Goal: Task Accomplishment & Management: Manage account settings

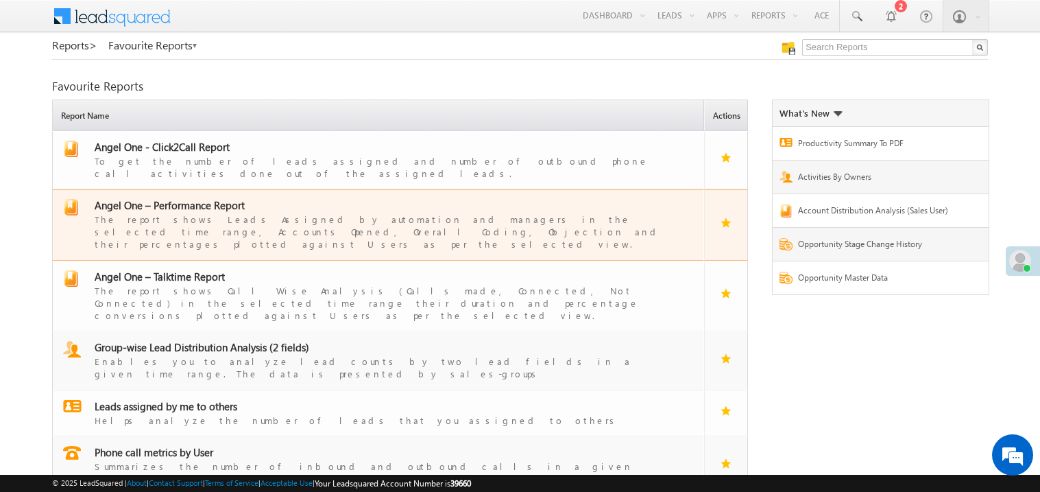
click at [193, 198] on span "Angel One – Performance Report" at bounding box center [170, 205] width 150 height 14
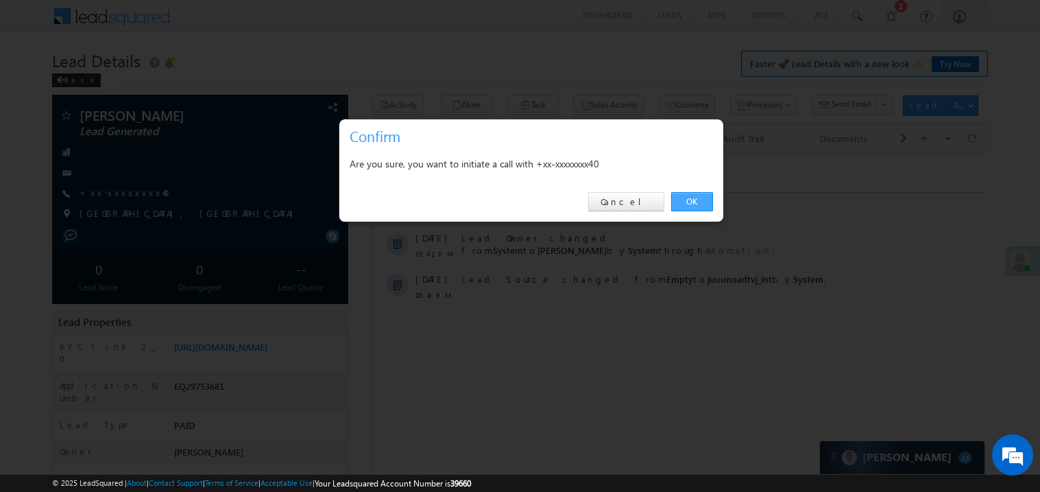
click at [691, 198] on link "OK" at bounding box center [692, 201] width 42 height 19
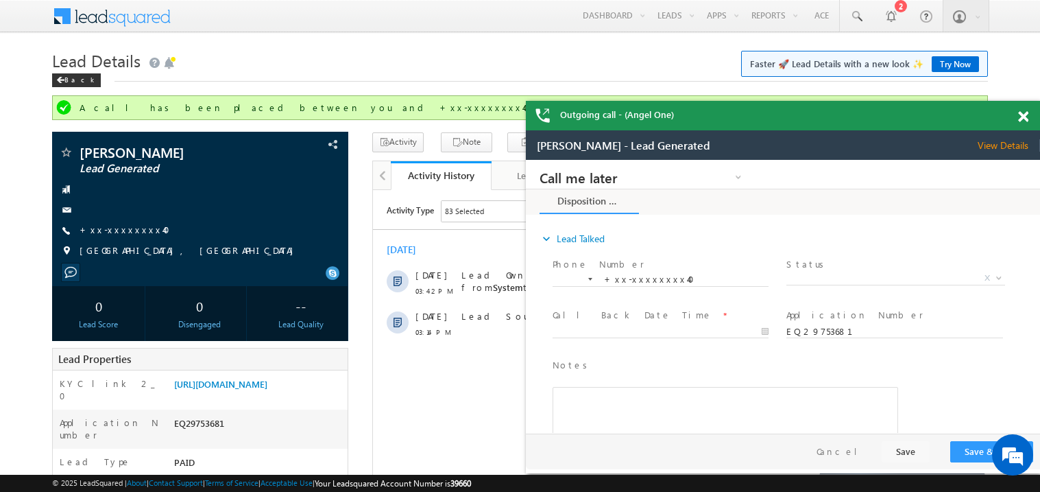
click at [1023, 117] on span at bounding box center [1024, 117] width 10 height 12
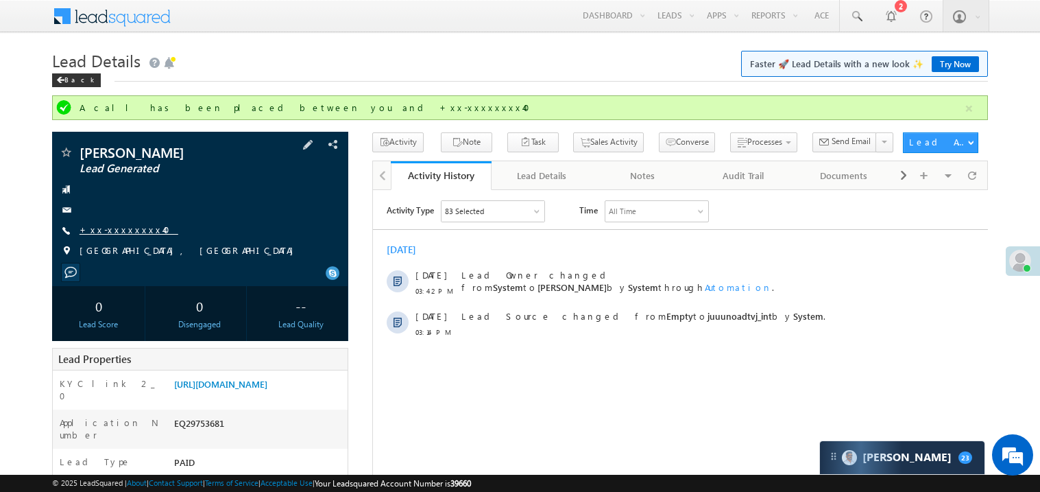
click at [121, 233] on link "+xx-xxxxxxxx40" at bounding box center [129, 230] width 99 height 12
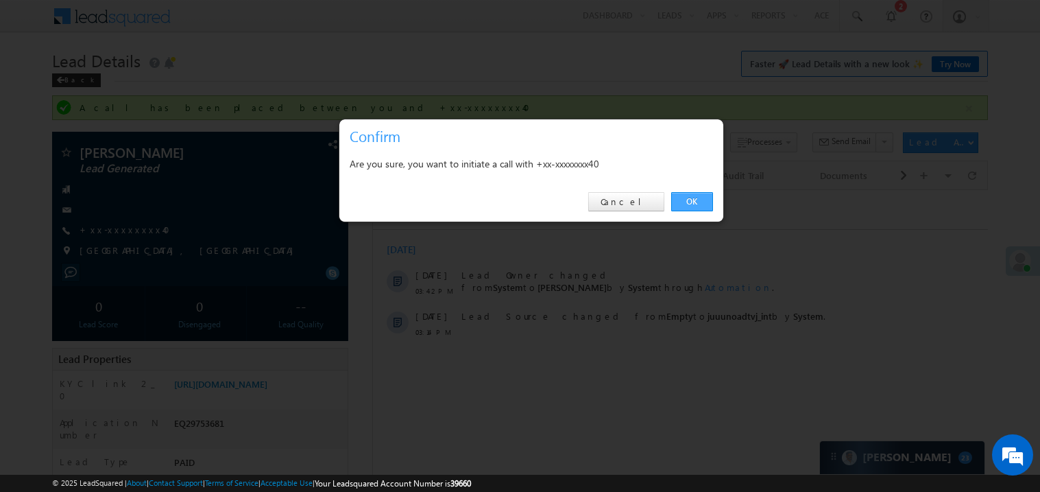
click at [690, 199] on link "OK" at bounding box center [692, 201] width 42 height 19
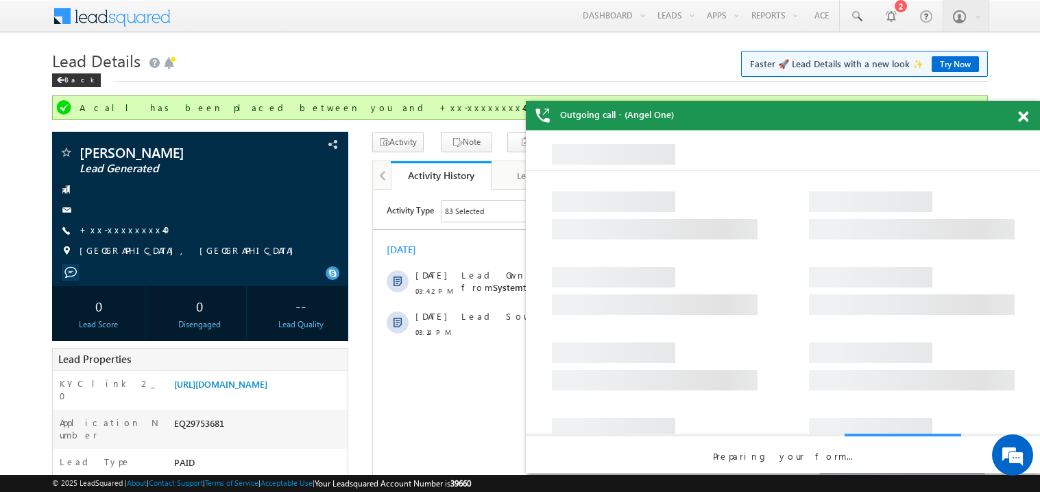
click at [1027, 112] on span at bounding box center [1024, 117] width 10 height 12
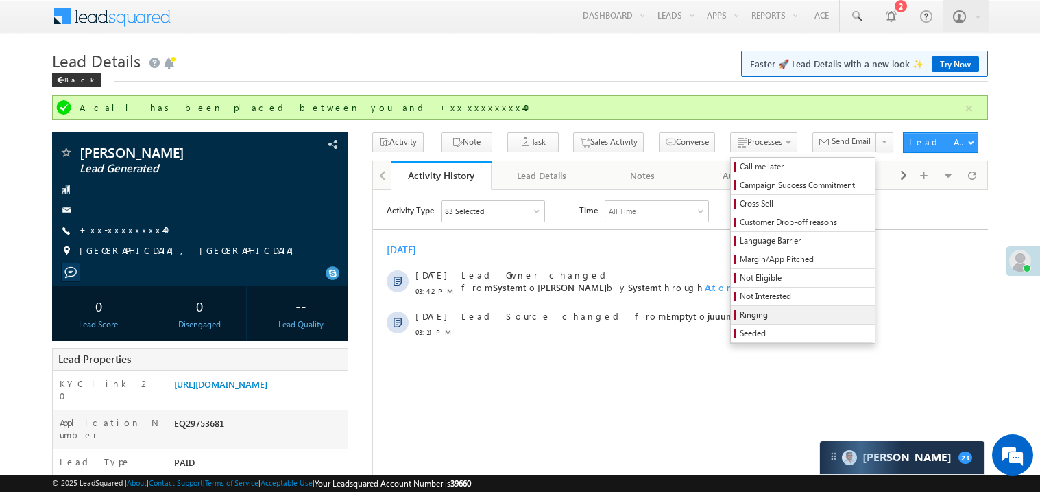
click at [740, 315] on span "Ringing" at bounding box center [805, 315] width 130 height 12
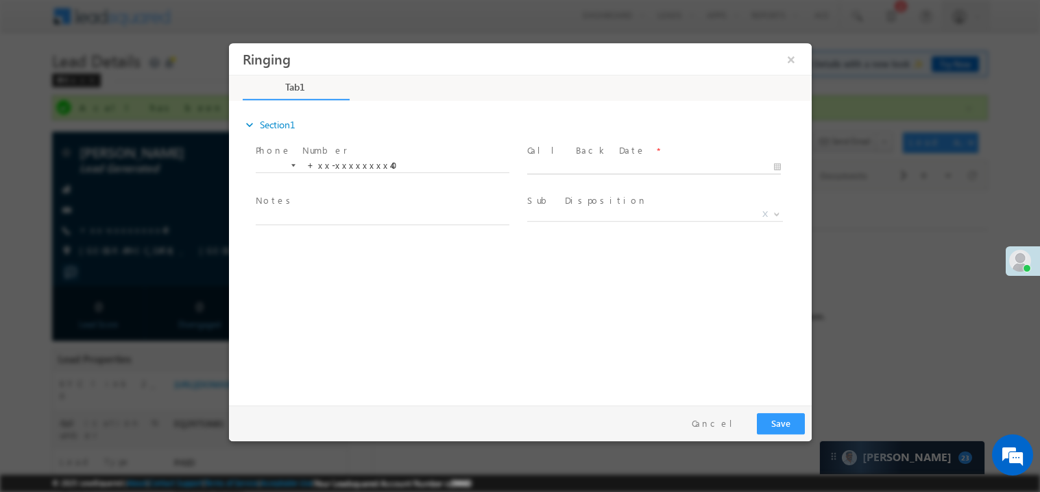
click at [600, 165] on body "Ringing ×" at bounding box center [519, 221] width 583 height 356
type input "09/29/25 4:35 PM"
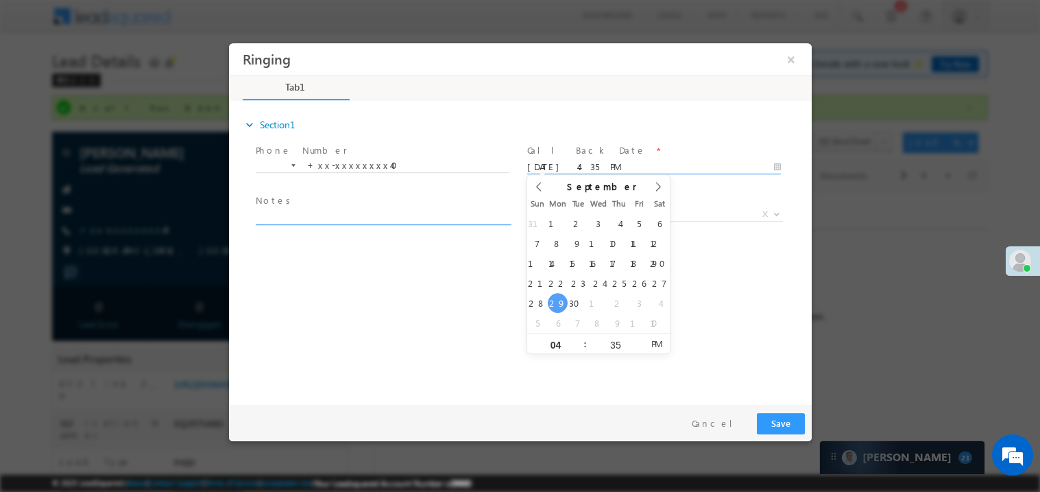
click at [316, 219] on textarea at bounding box center [382, 217] width 254 height 16
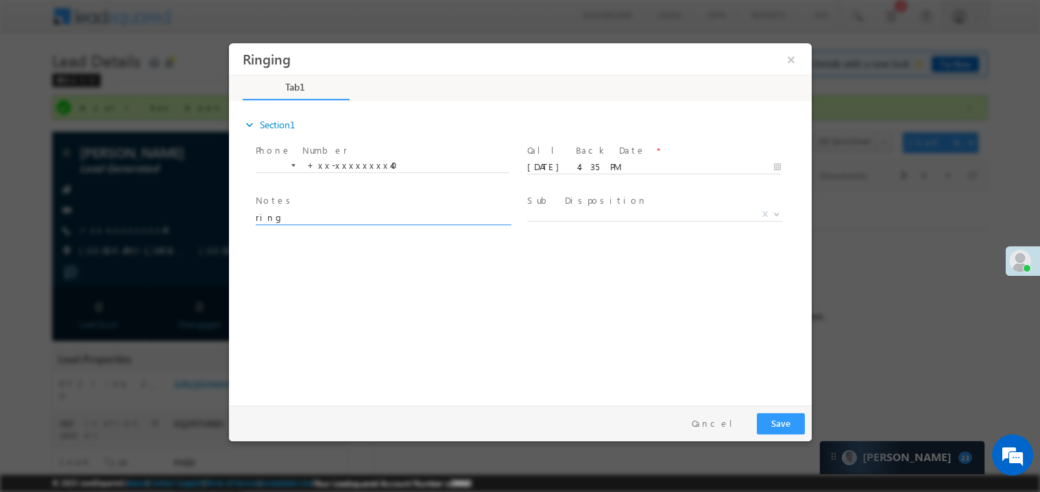
type textarea "ring"
click at [786, 422] on button "Save" at bounding box center [781, 422] width 48 height 21
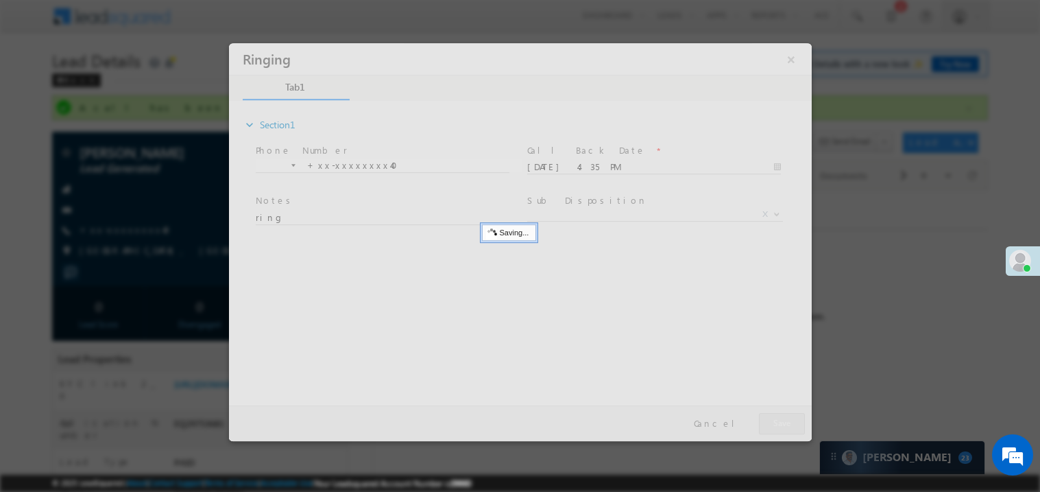
click at [786, 422] on div at bounding box center [519, 242] width 583 height 398
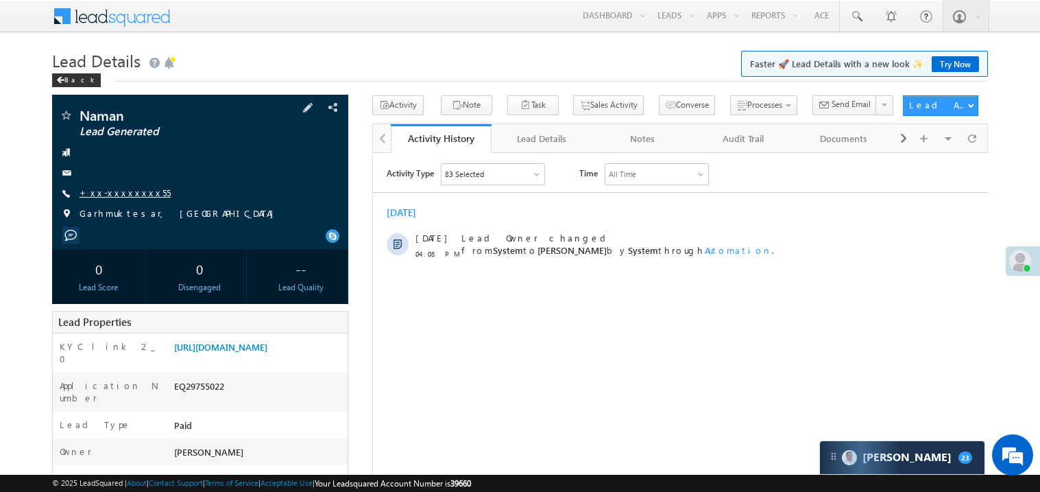
click at [117, 194] on link "+xx-xxxxxxxx55" at bounding box center [125, 193] width 91 height 12
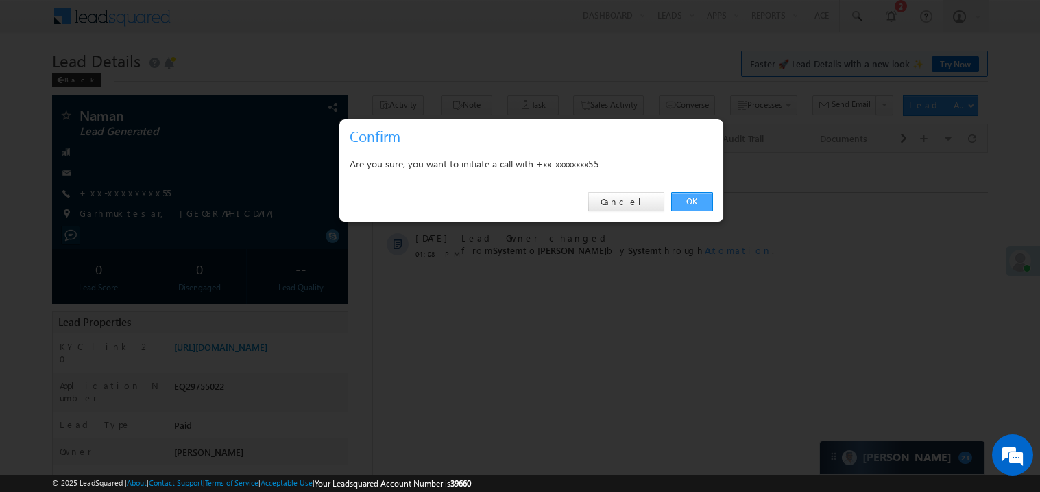
click at [694, 200] on link "OK" at bounding box center [692, 201] width 42 height 19
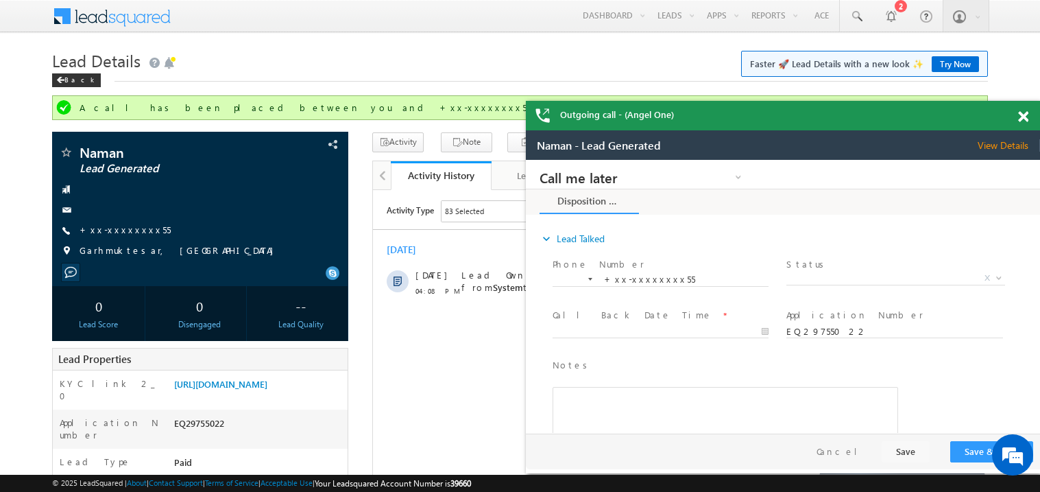
click at [1024, 115] on span at bounding box center [1024, 117] width 10 height 12
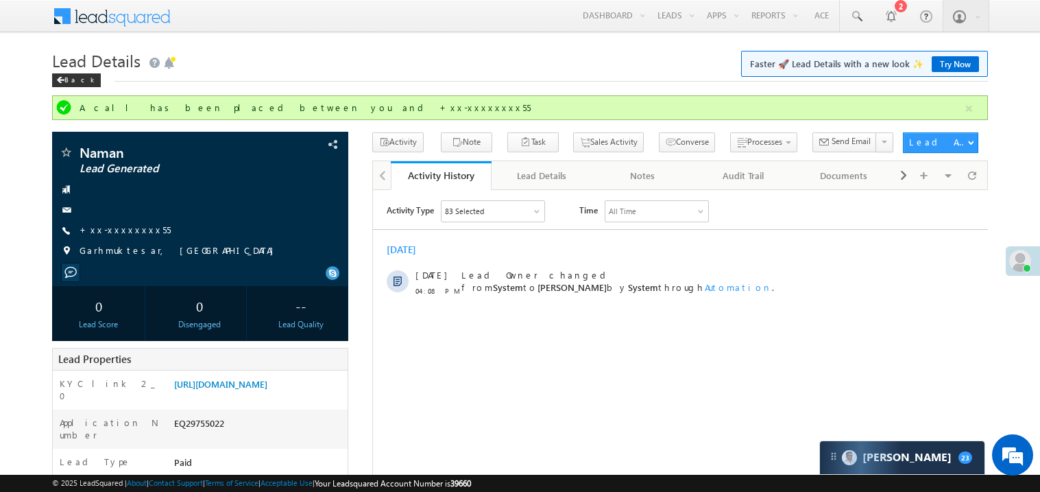
click at [536, 245] on div "[DATE]" at bounding box center [679, 249] width 615 height 12
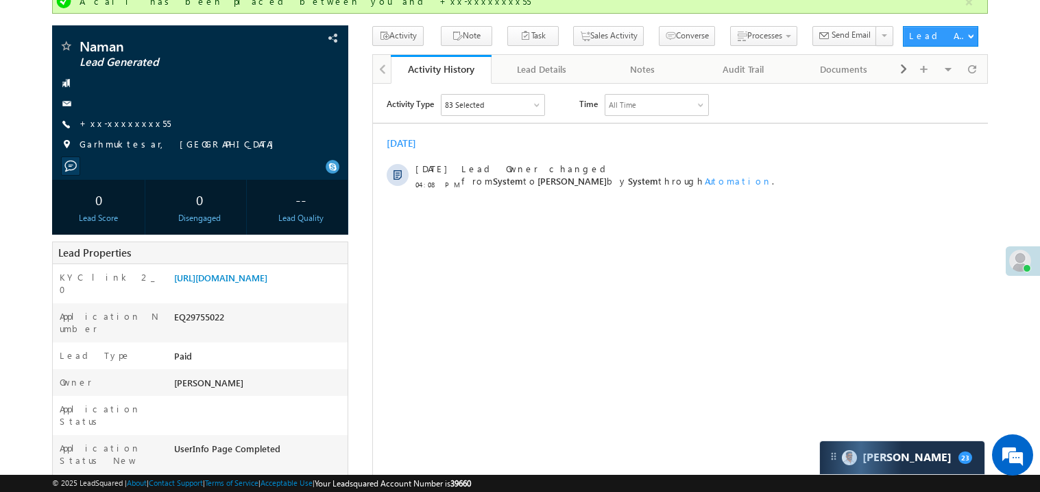
scroll to position [27, 0]
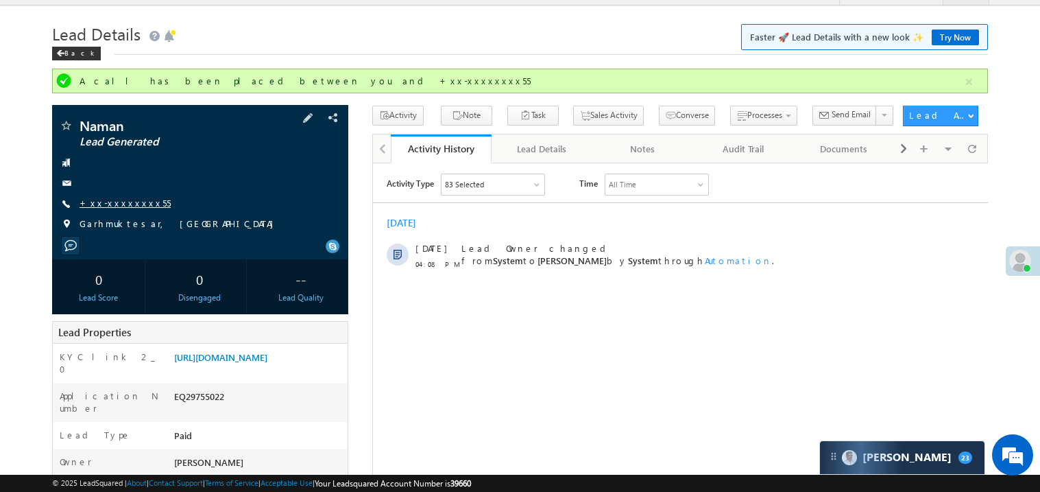
click at [110, 208] on link "+xx-xxxxxxxx55" at bounding box center [125, 203] width 91 height 12
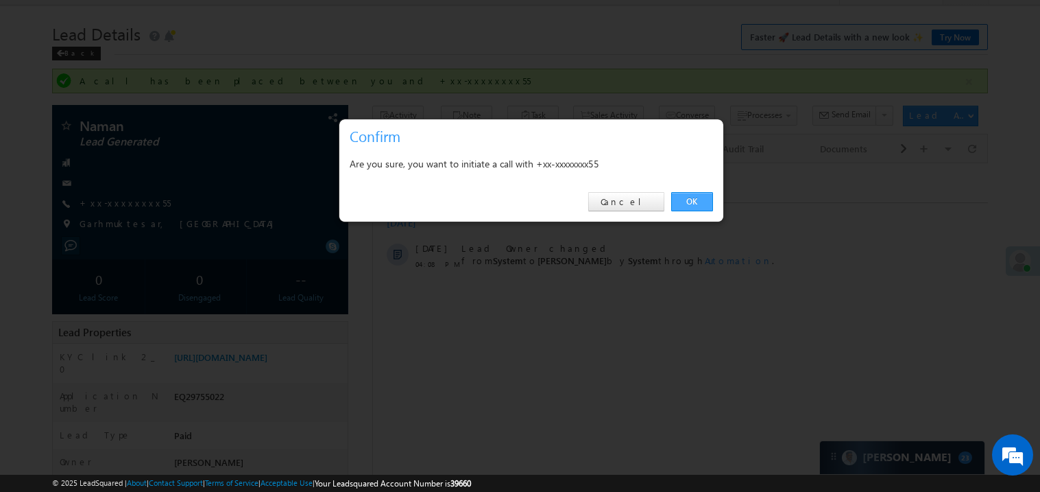
click at [692, 202] on link "OK" at bounding box center [692, 201] width 42 height 19
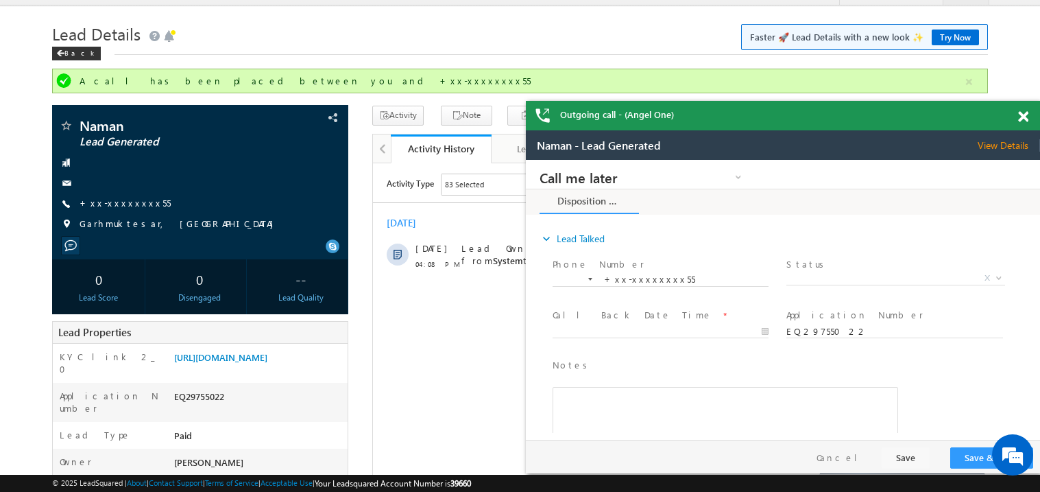
scroll to position [0, 0]
click at [1023, 116] on span at bounding box center [1024, 117] width 10 height 12
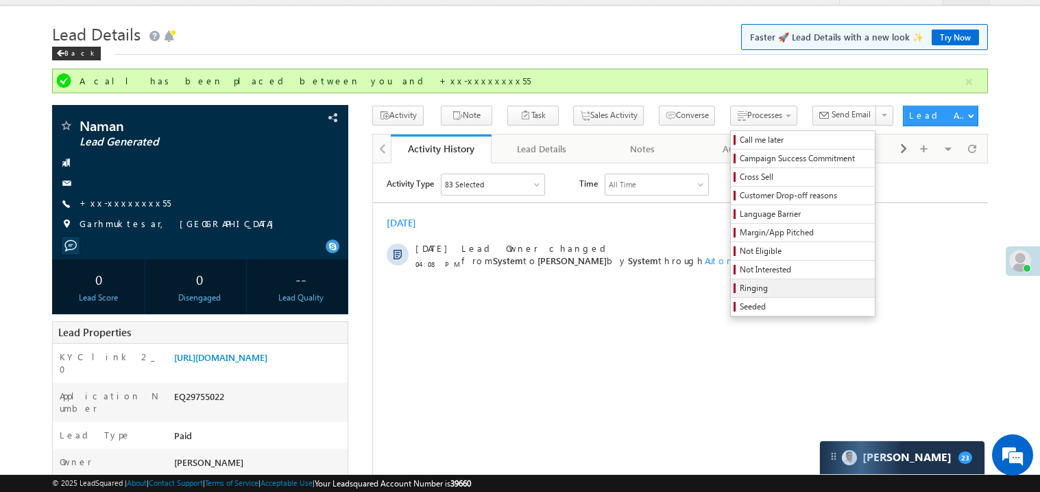
click at [752, 294] on span "Ringing" at bounding box center [805, 288] width 130 height 12
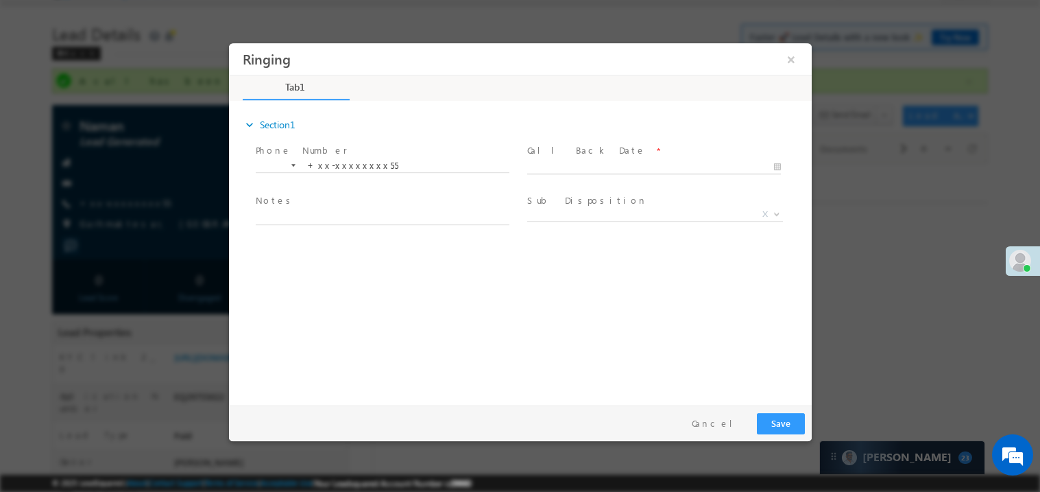
click at [561, 171] on body "Ringing ×" at bounding box center [519, 221] width 583 height 356
type input "09/29/25 4:38 PM"
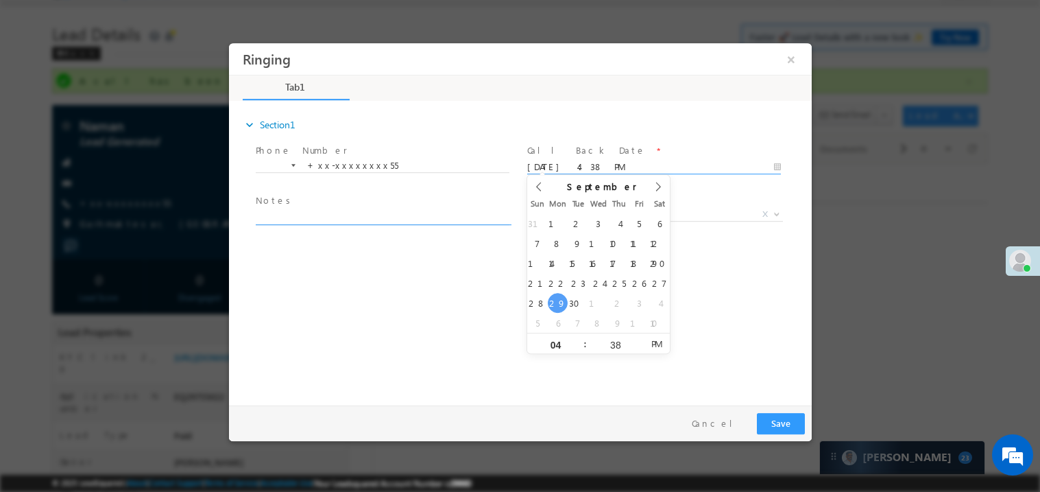
click at [385, 219] on textarea at bounding box center [382, 217] width 254 height 16
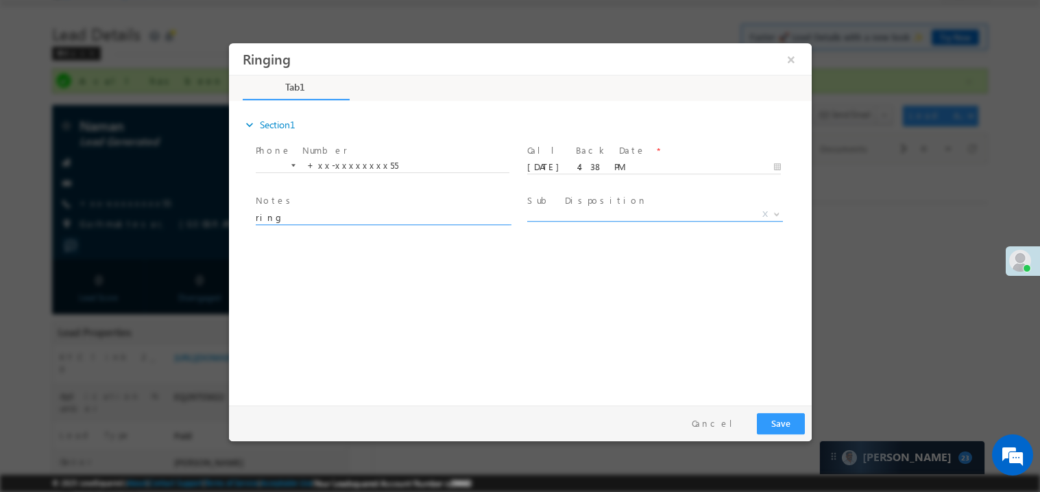
type textarea "ring"
click at [577, 213] on span "X" at bounding box center [655, 214] width 256 height 14
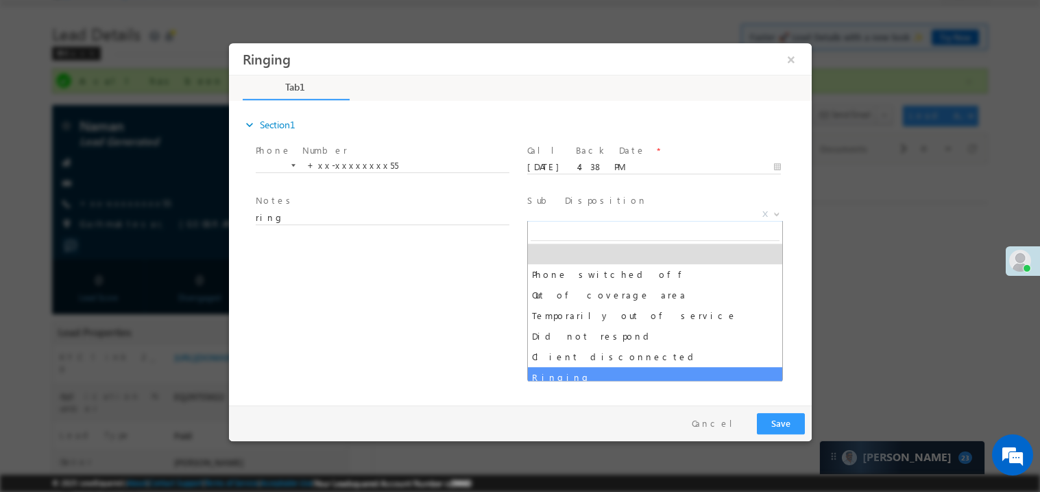
select select "Ringing"
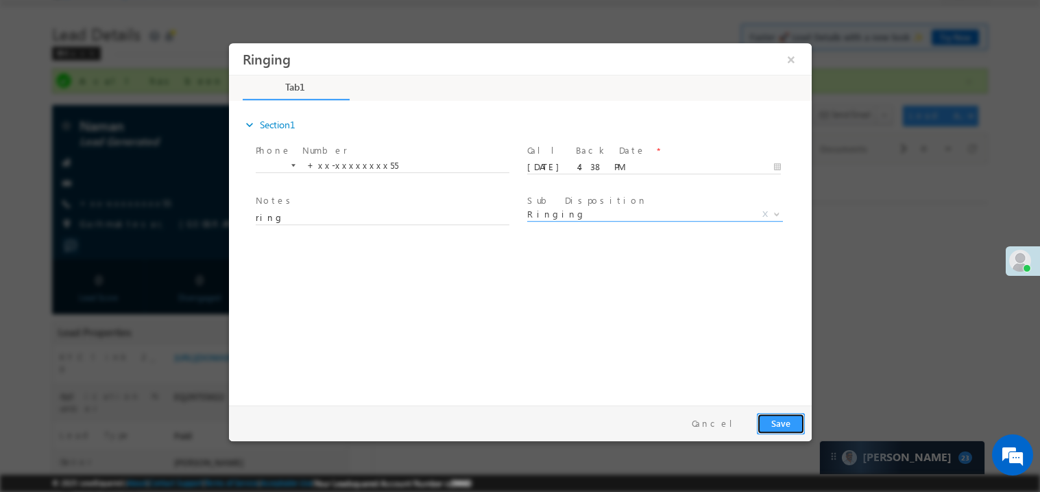
click at [792, 425] on button "Save" at bounding box center [781, 422] width 48 height 21
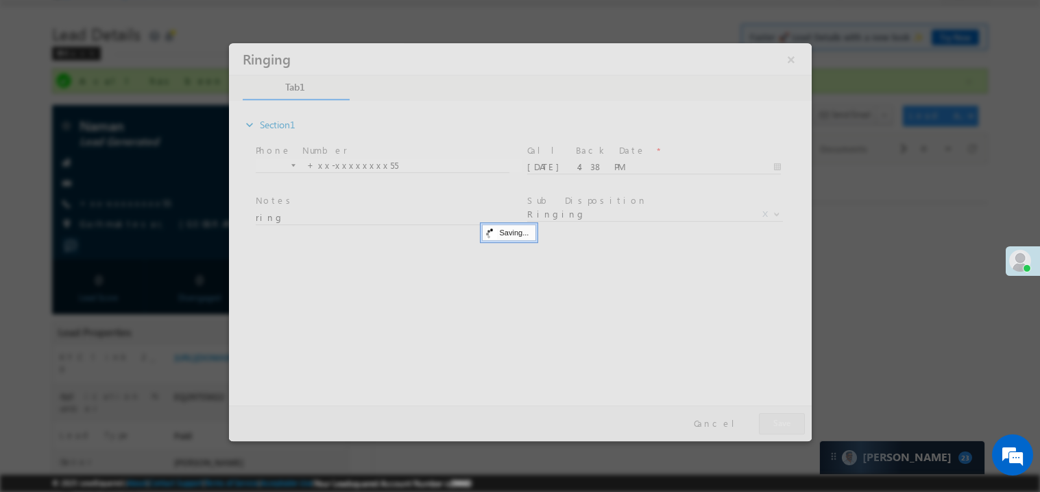
click at [792, 425] on div at bounding box center [519, 242] width 583 height 398
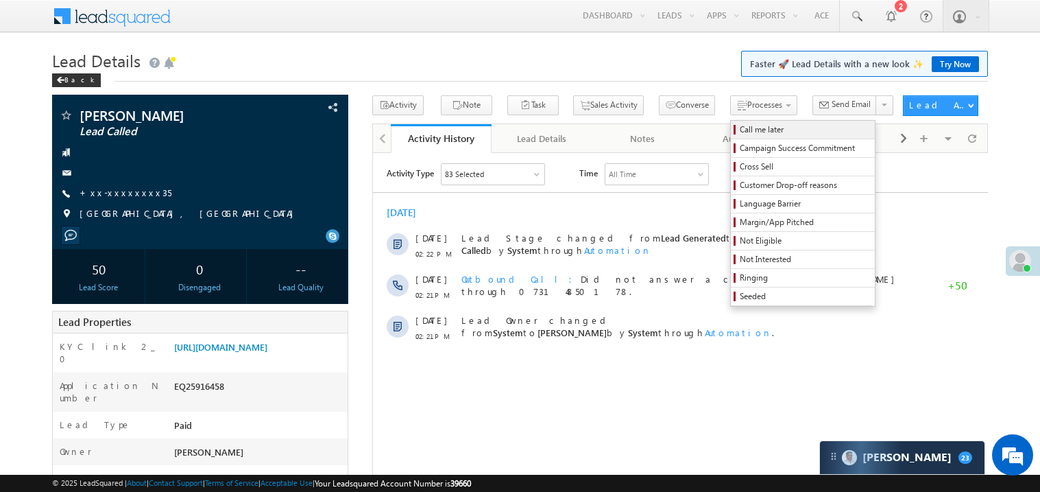
click at [740, 127] on span "Call me later" at bounding box center [805, 129] width 130 height 12
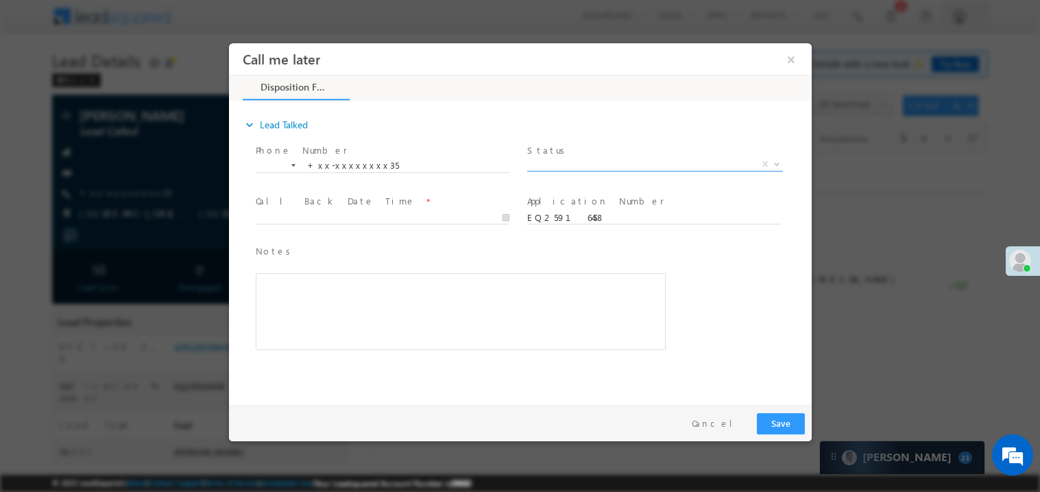
click at [550, 163] on span "X" at bounding box center [655, 164] width 256 height 14
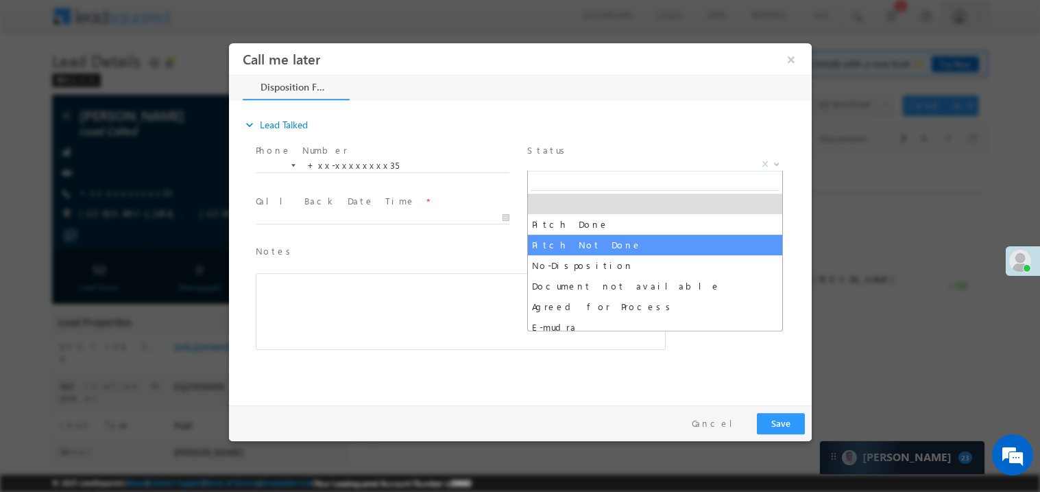
select select "Pitch Not Done"
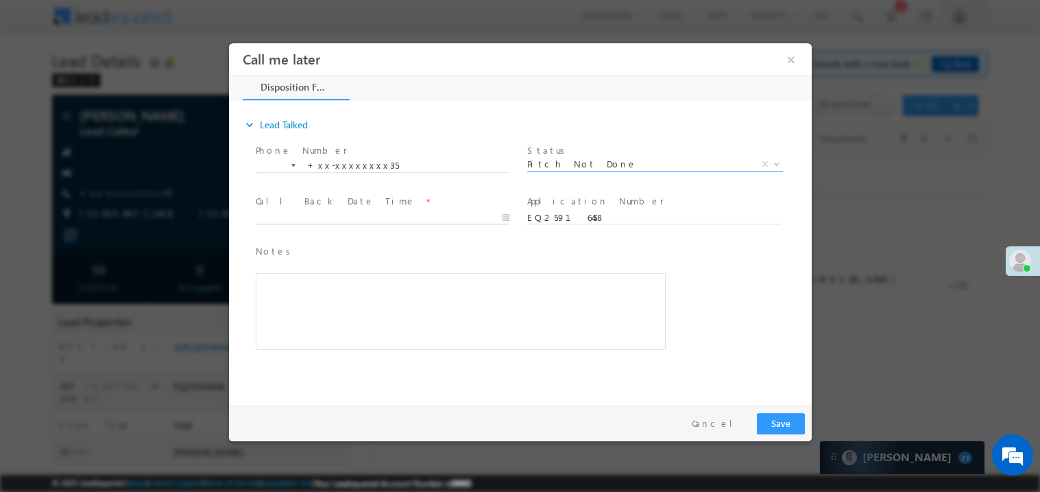
click at [374, 222] on body "Call me later ×" at bounding box center [519, 221] width 583 height 356
type input "09/29/25 4:38 PM"
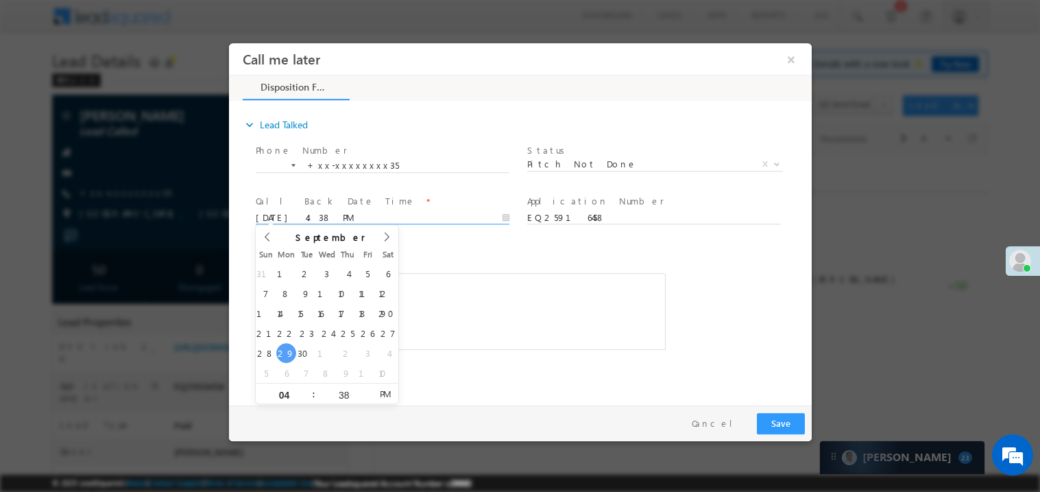
click at [504, 331] on div "Rich Text Editor, 40788eee-0fb2-11ec-a811-0adc8a9d82c2__tab1__section1__Notes__…" at bounding box center [460, 310] width 410 height 77
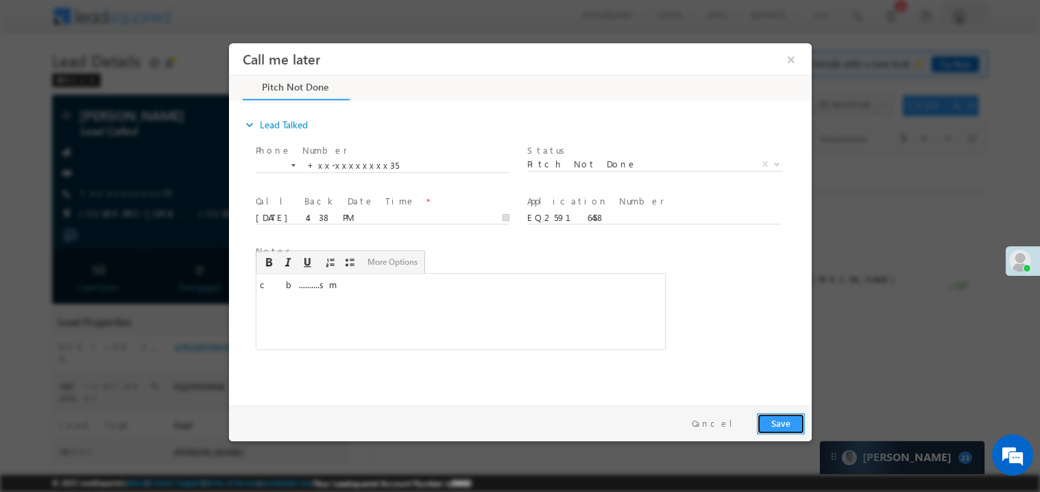
click at [776, 414] on button "Save" at bounding box center [781, 422] width 48 height 21
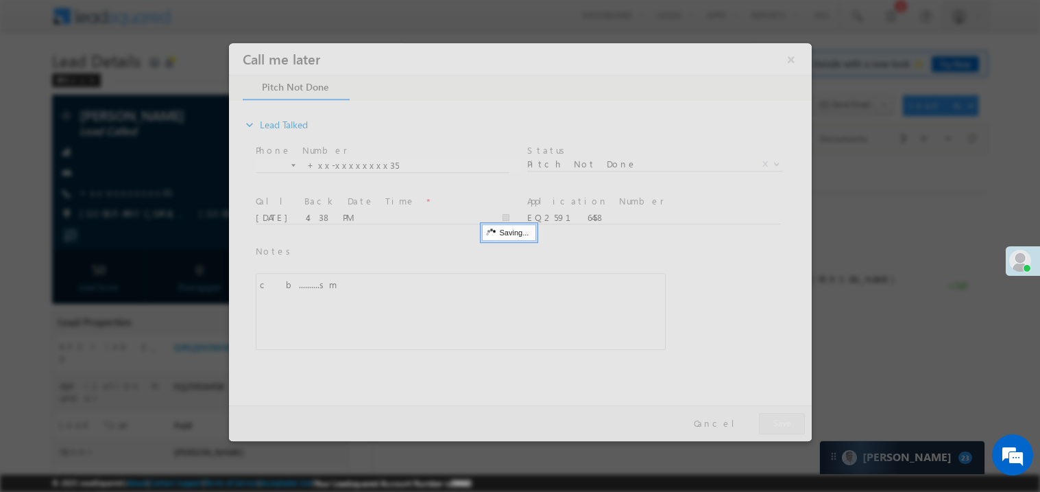
click at [776, 414] on div at bounding box center [519, 242] width 583 height 398
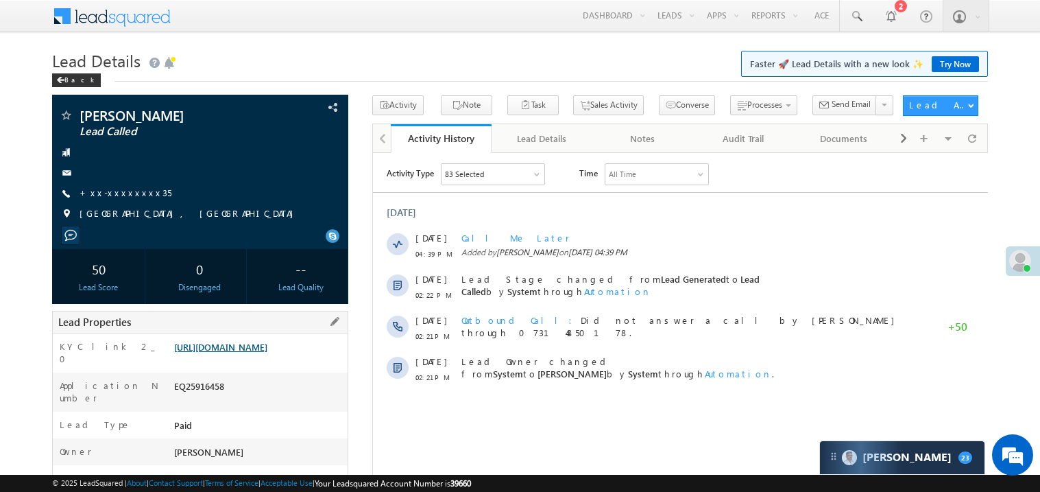
click at [267, 353] on link "https://angelbroking1-pk3em7sa.customui-test.leadsquared.com?leadId=fa6c2c27-a7…" at bounding box center [220, 347] width 93 height 12
click at [121, 191] on link "+xx-xxxxxxxx35" at bounding box center [126, 193] width 92 height 12
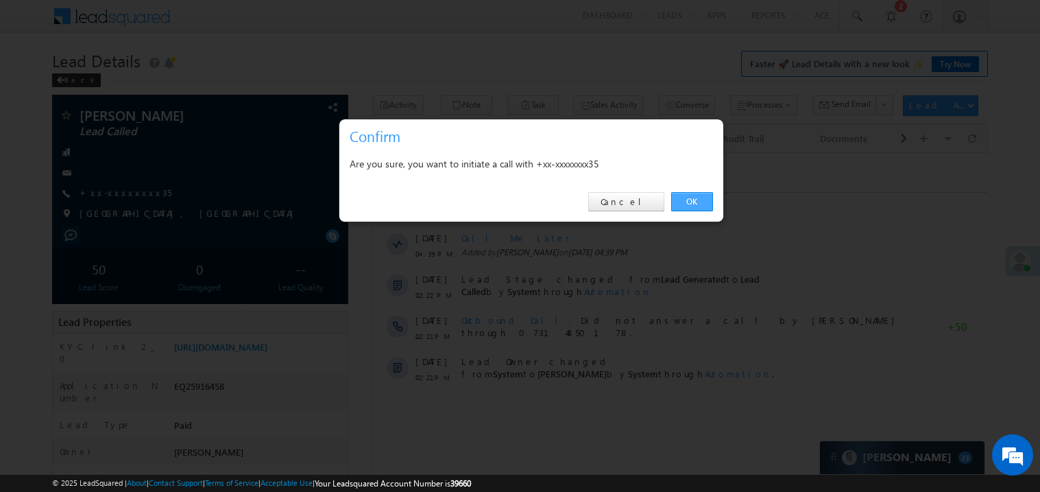
click at [693, 198] on link "OK" at bounding box center [692, 201] width 42 height 19
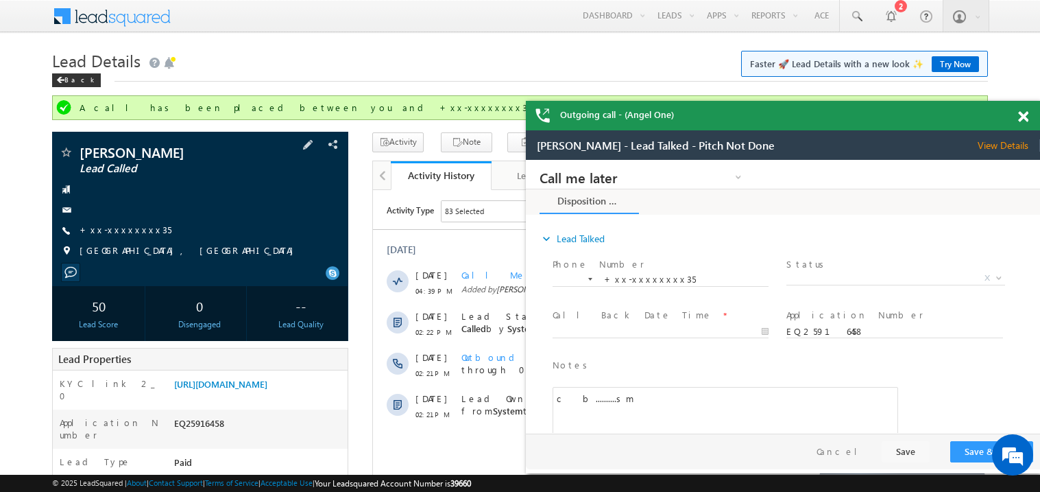
click at [104, 218] on div "Nitin Dharva Lead Called +xx-xxxxxxxx35" at bounding box center [200, 204] width 283 height 119
click at [109, 225] on link "+xx-xxxxxxxx35" at bounding box center [126, 230] width 92 height 12
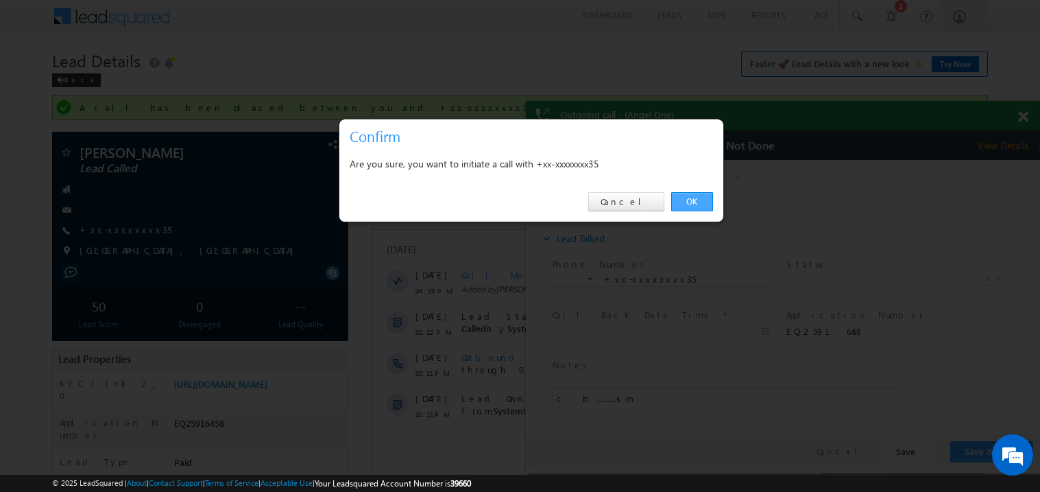
click at [686, 200] on link "OK" at bounding box center [692, 201] width 42 height 19
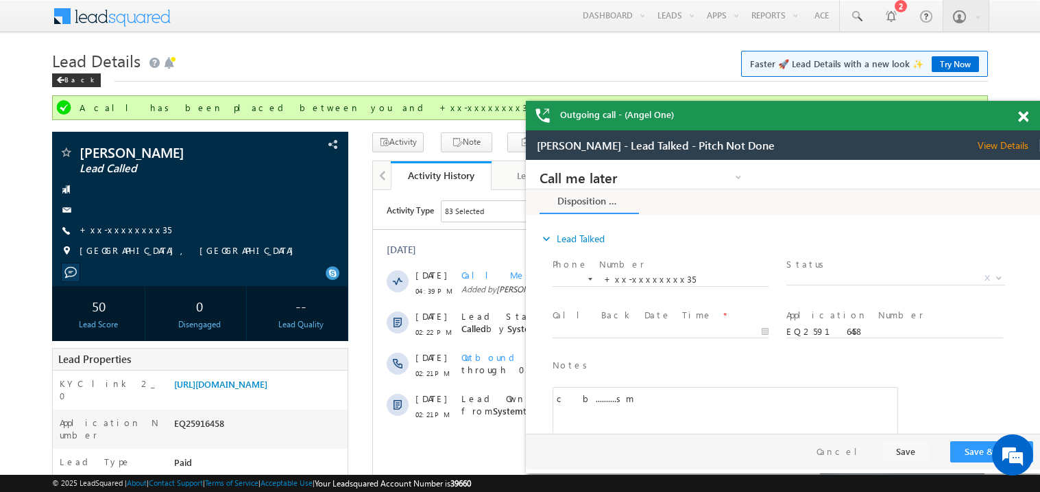
click at [1022, 118] on span at bounding box center [1024, 117] width 10 height 12
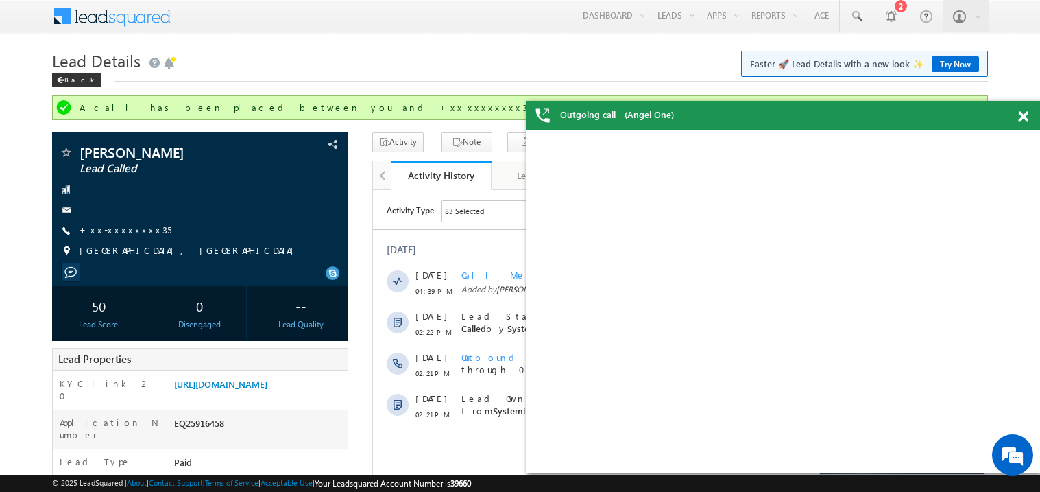
click at [1027, 117] on span at bounding box center [1024, 117] width 10 height 12
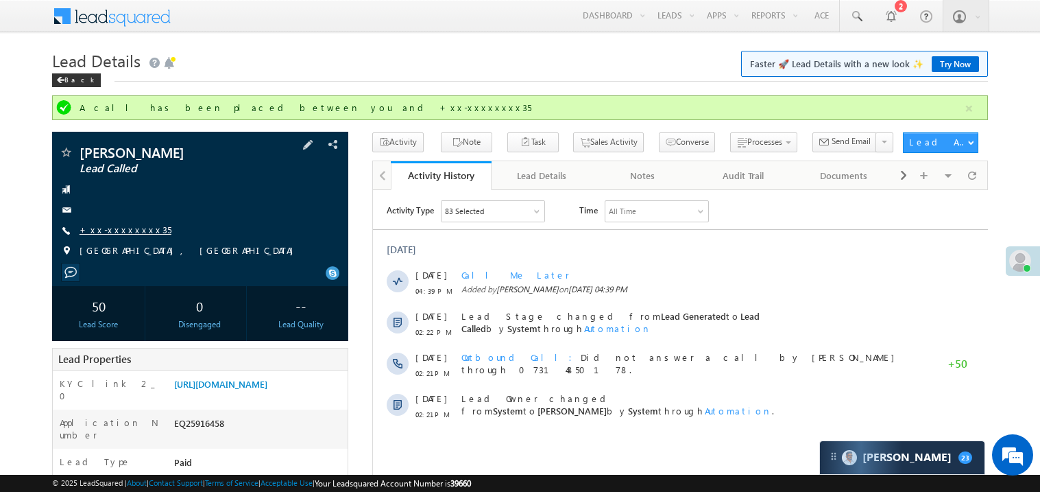
click at [121, 230] on link "+xx-xxxxxxxx35" at bounding box center [126, 230] width 92 height 12
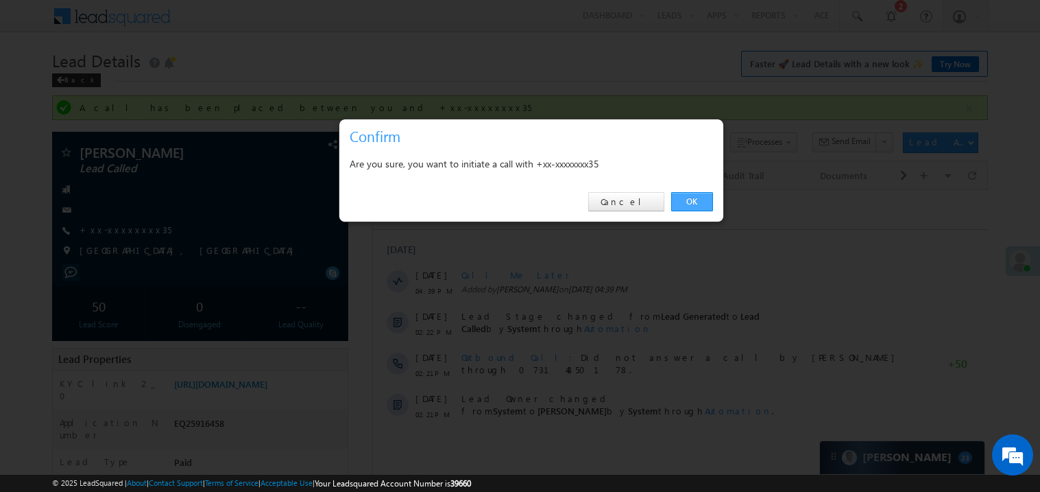
click at [689, 201] on link "OK" at bounding box center [692, 201] width 42 height 19
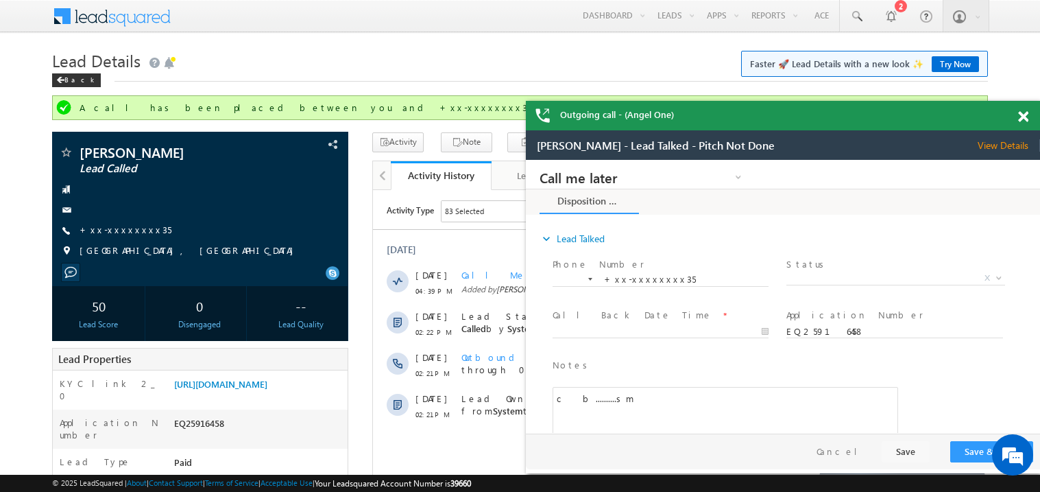
click at [1022, 117] on span at bounding box center [1024, 117] width 10 height 12
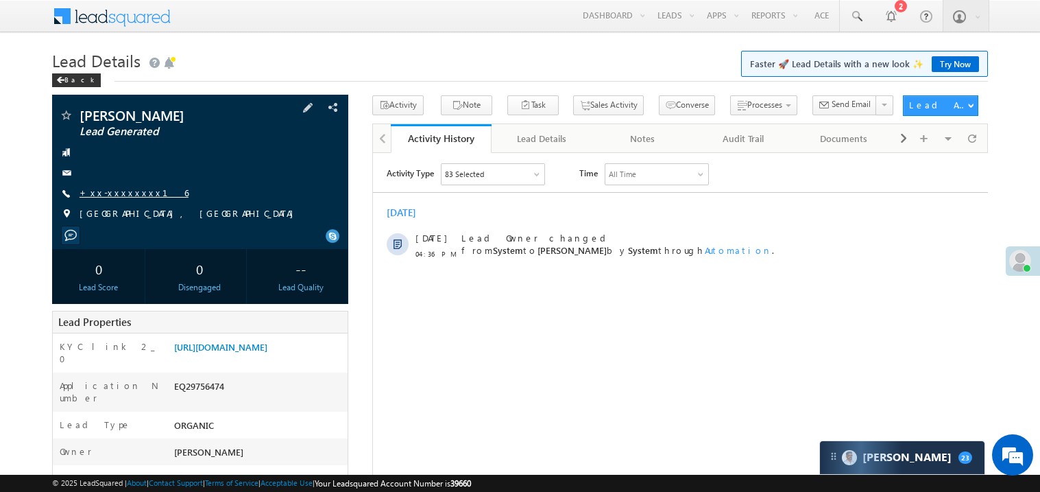
click at [125, 196] on link "+xx-xxxxxxxx16" at bounding box center [134, 193] width 109 height 12
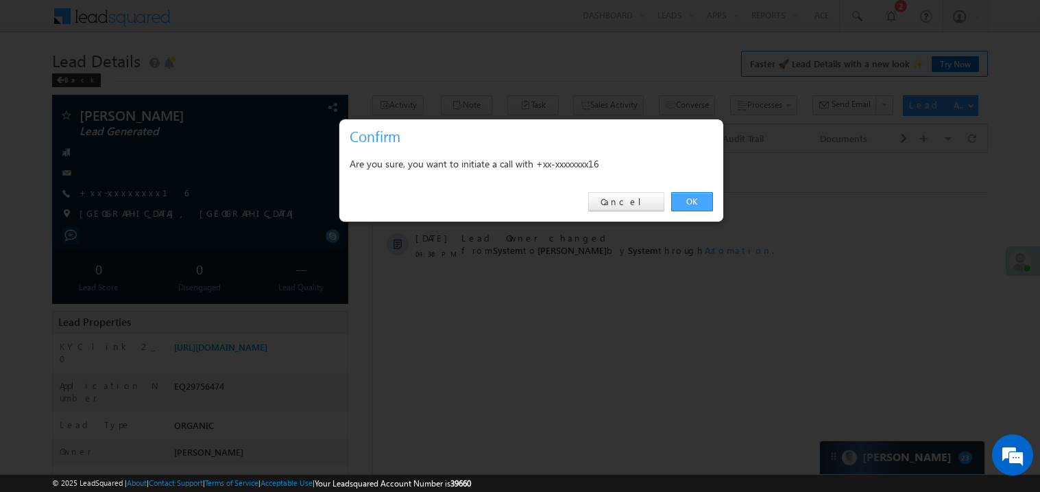
click at [697, 202] on link "OK" at bounding box center [692, 201] width 42 height 19
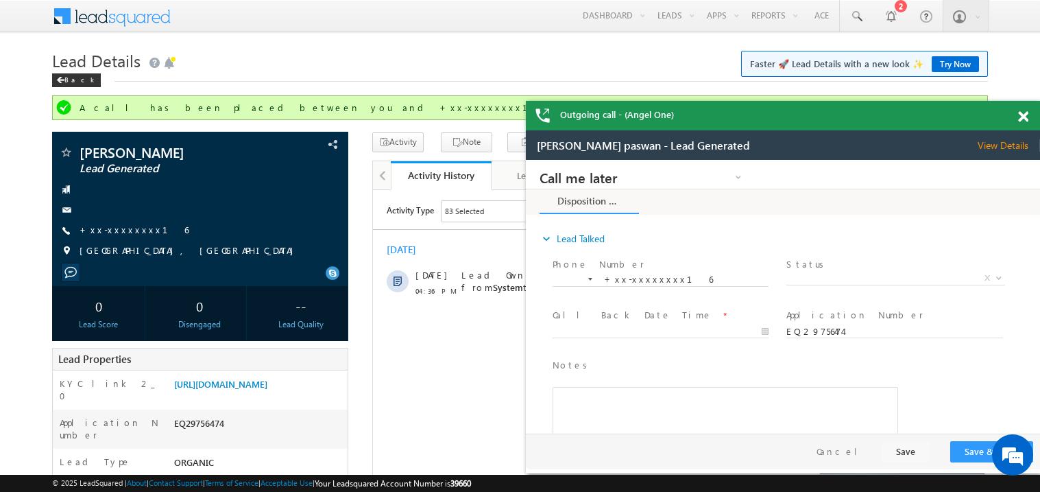
click at [1023, 119] on span at bounding box center [1024, 117] width 10 height 12
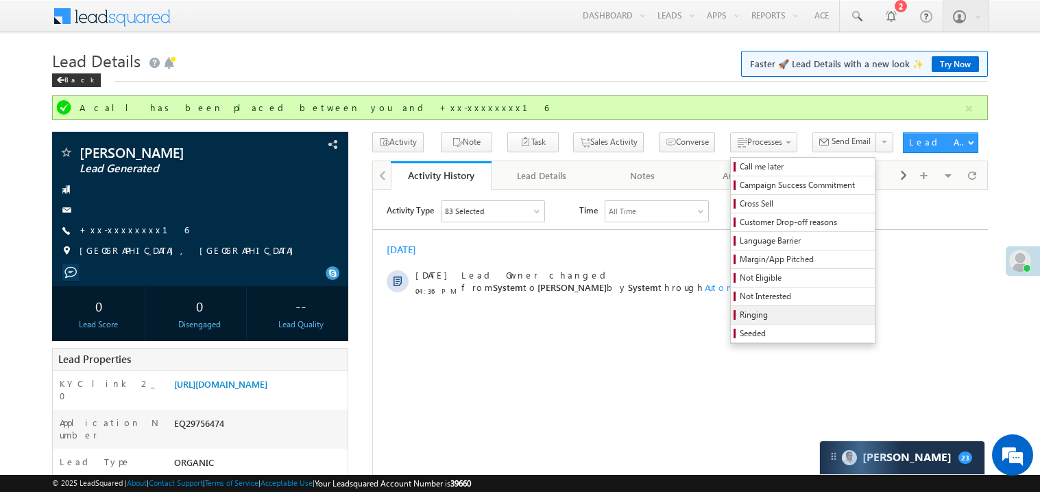
click at [735, 309] on link "Ringing" at bounding box center [803, 315] width 144 height 18
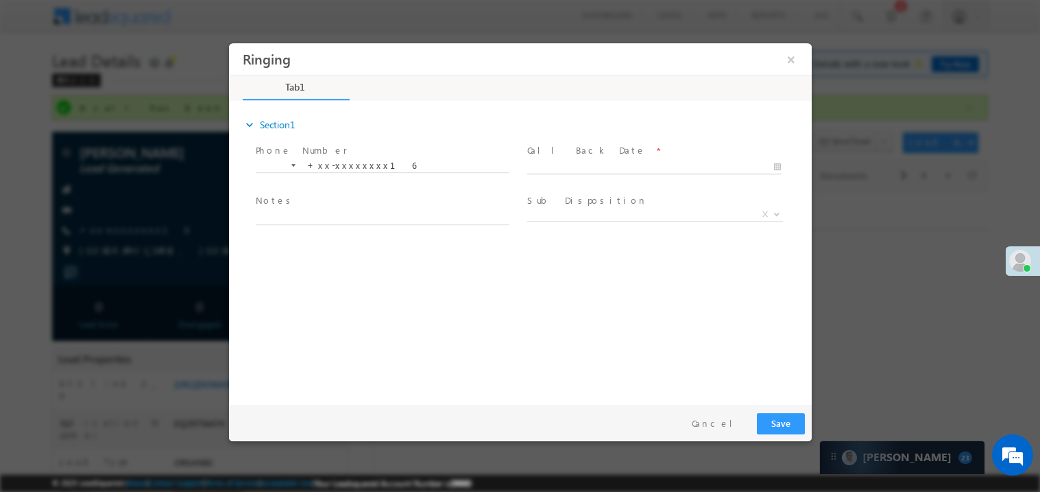
click at [564, 169] on body "Ringing ×" at bounding box center [519, 221] width 583 height 356
type input "09/29/25 4:47 PM"
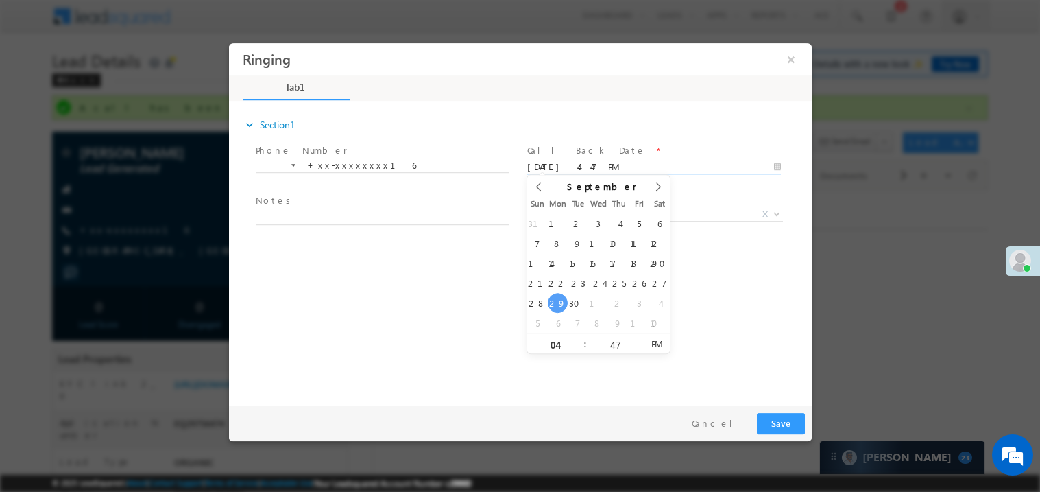
click at [413, 202] on span "Notes *" at bounding box center [381, 200] width 253 height 15
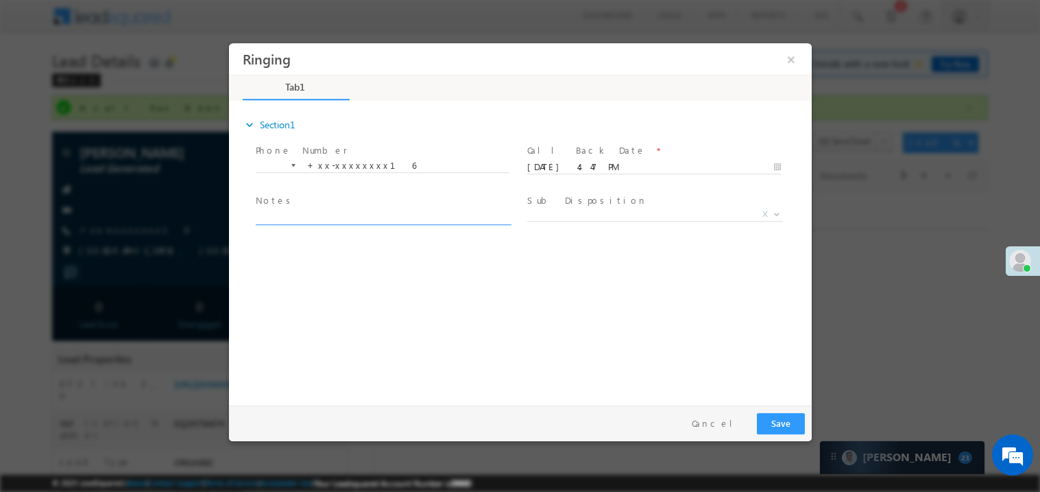
click at [388, 213] on textarea at bounding box center [382, 217] width 254 height 16
type textarea "ring"
click at [560, 221] on span "X" at bounding box center [655, 217] width 256 height 14
click at [566, 215] on span "X" at bounding box center [655, 214] width 256 height 14
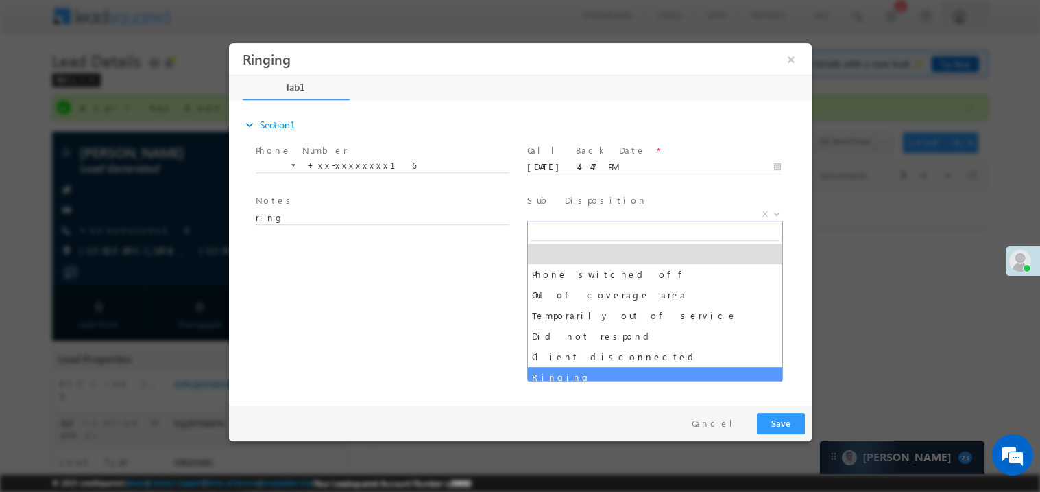
select select "Ringing"
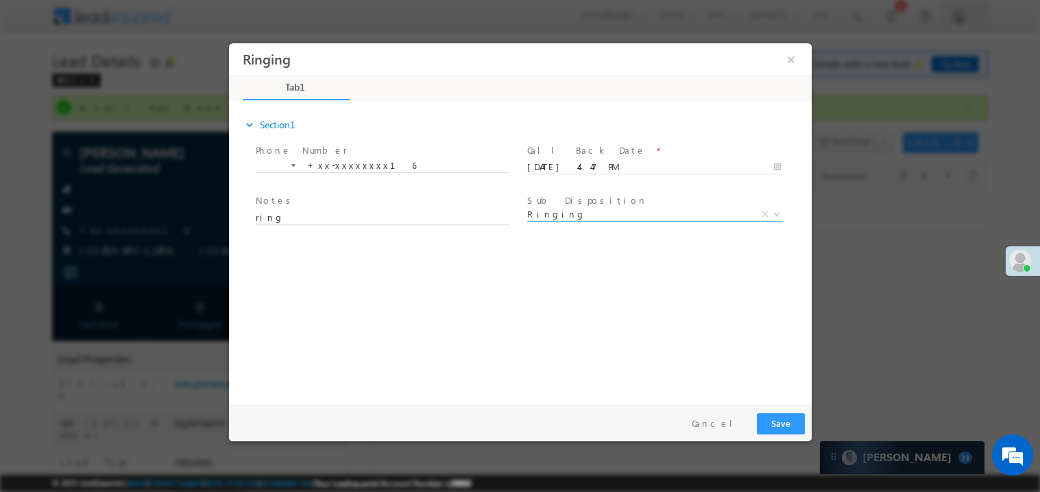
click at [482, 368] on div "expand_more Section1 Phone Number *" at bounding box center [523, 250] width 576 height 296
click at [795, 429] on button "Save" at bounding box center [781, 422] width 48 height 21
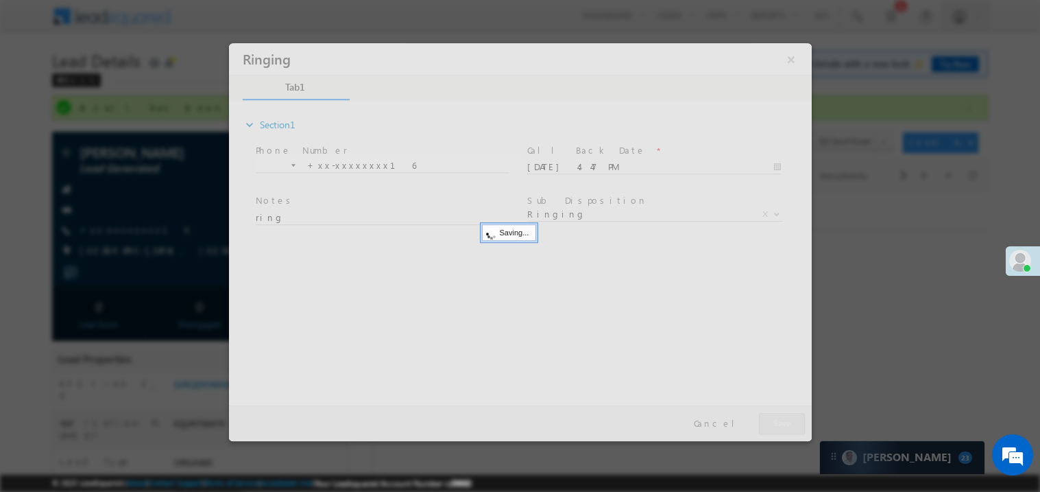
click at [795, 429] on div at bounding box center [519, 242] width 583 height 398
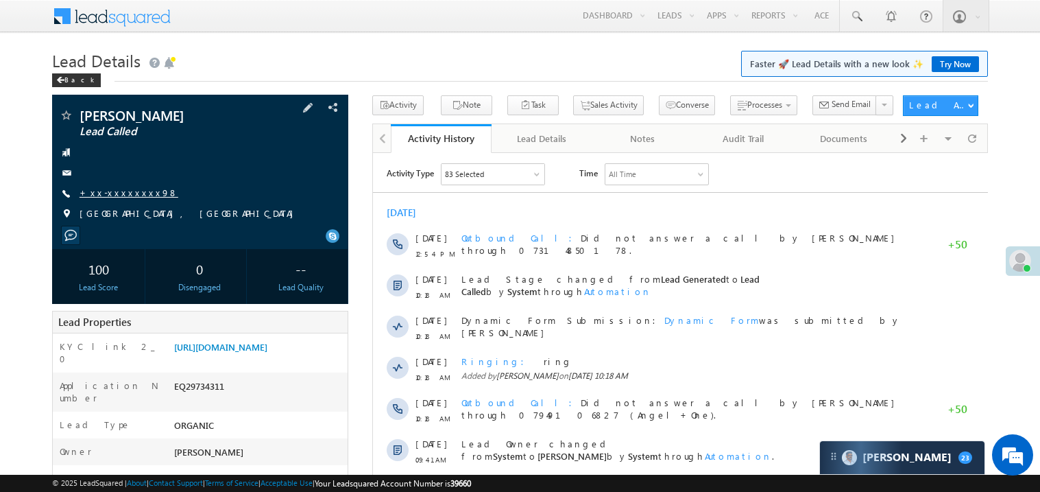
click at [121, 193] on link "+xx-xxxxxxxx98" at bounding box center [129, 193] width 99 height 12
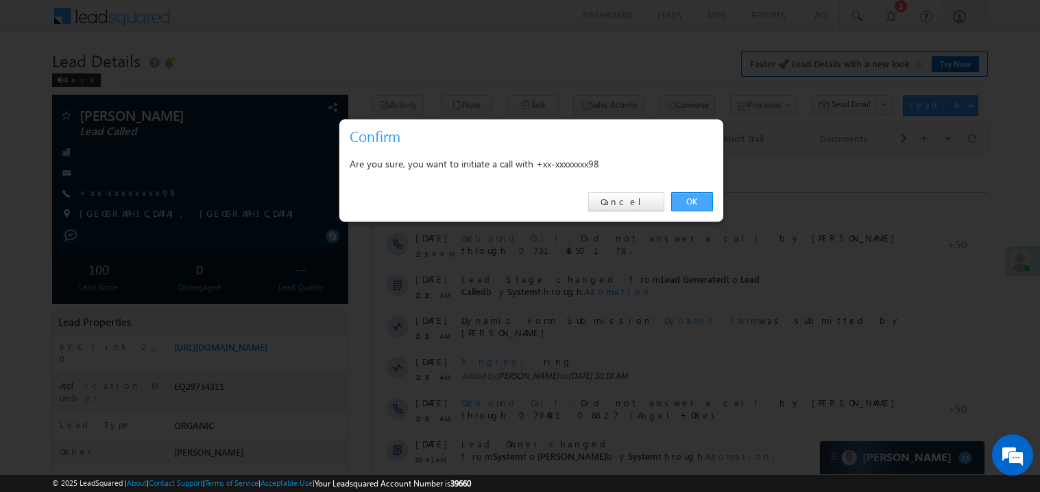
click at [698, 204] on link "OK" at bounding box center [692, 201] width 42 height 19
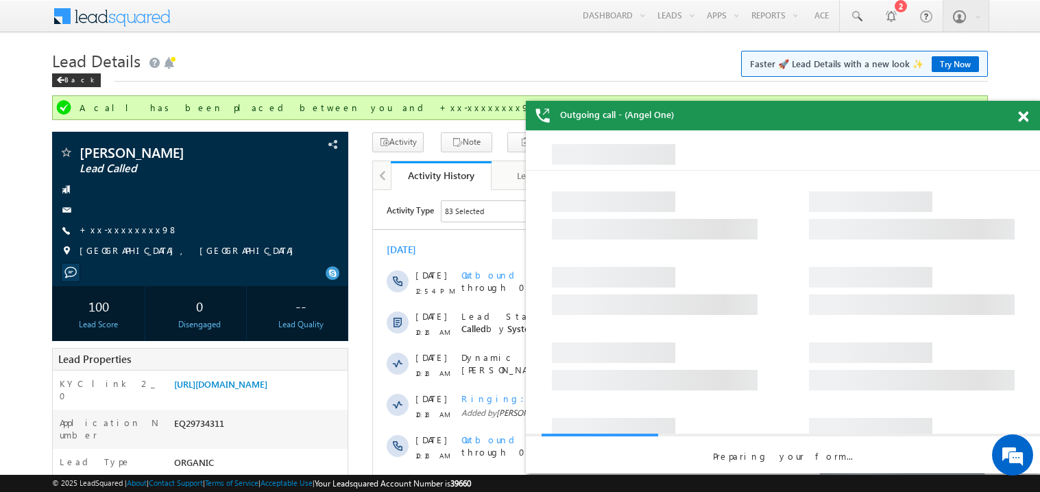
click at [1021, 111] on span at bounding box center [1024, 117] width 10 height 12
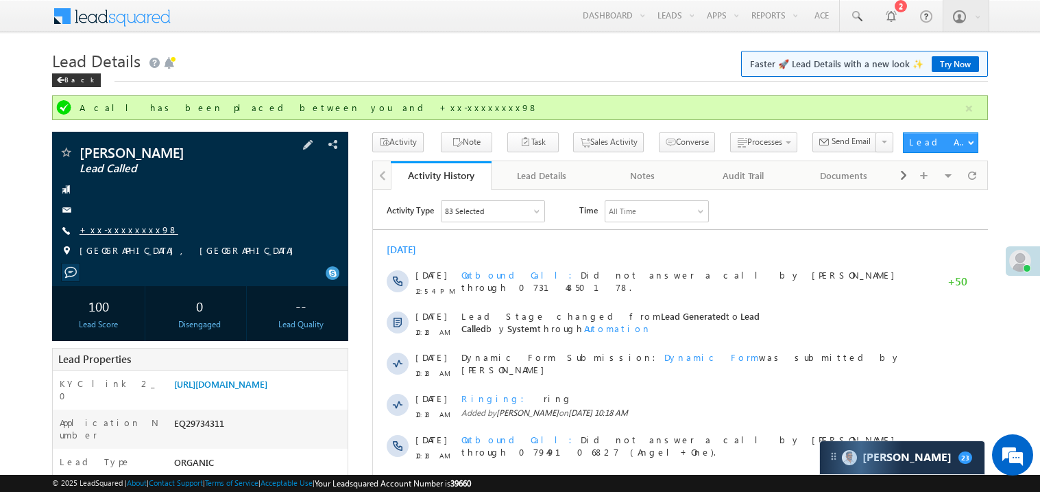
click at [119, 226] on link "+xx-xxxxxxxx98" at bounding box center [129, 230] width 99 height 12
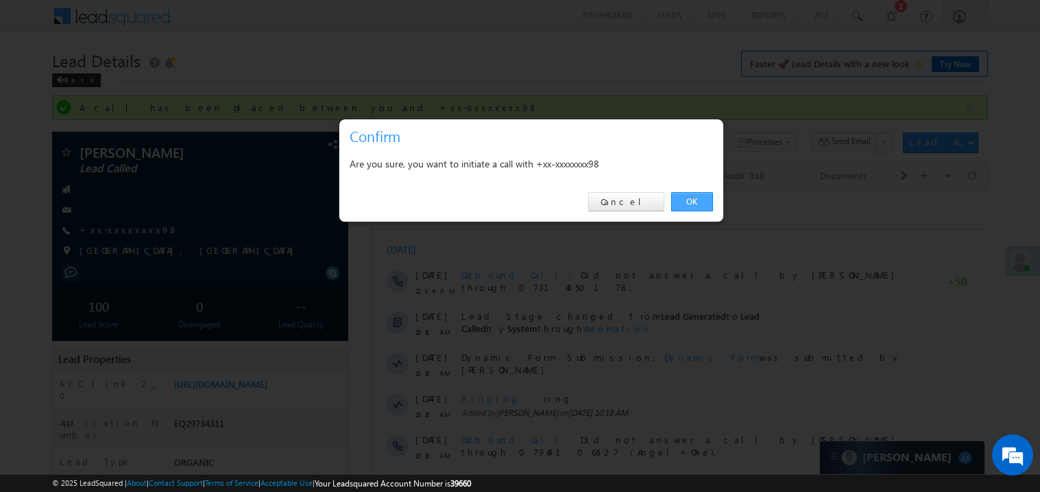
click at [701, 203] on link "OK" at bounding box center [692, 201] width 42 height 19
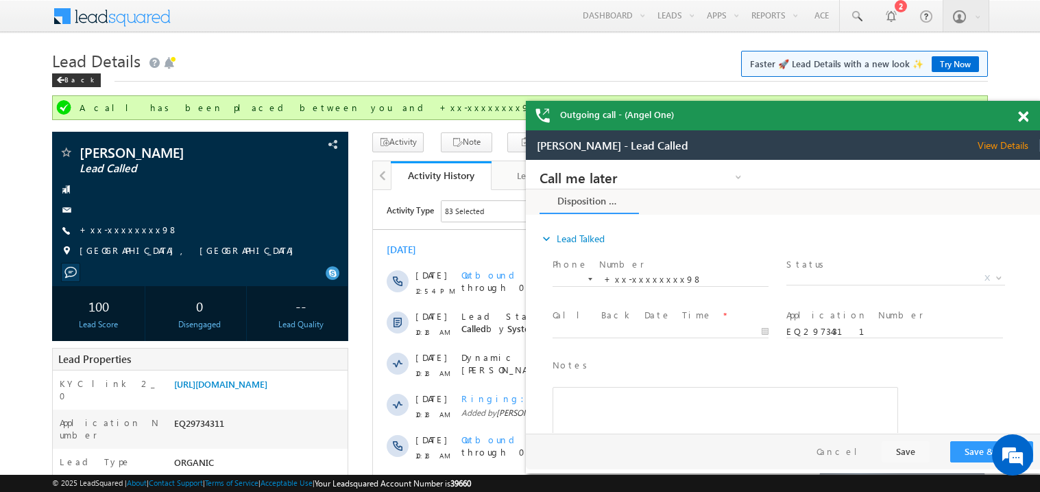
click at [1026, 115] on span at bounding box center [1024, 117] width 10 height 12
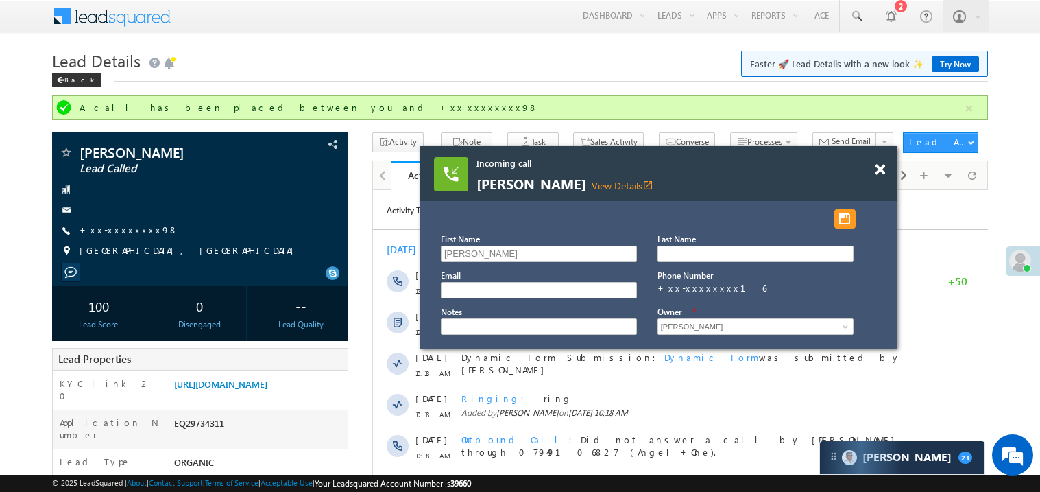
drag, startPoint x: 873, startPoint y: 224, endPoint x: 715, endPoint y: 174, distance: 165.3
click at [715, 174] on div "Incoming call [PERSON_NAME] paswan View Details open_in_new" at bounding box center [641, 174] width 329 height 35
click at [877, 170] on span at bounding box center [880, 170] width 10 height 12
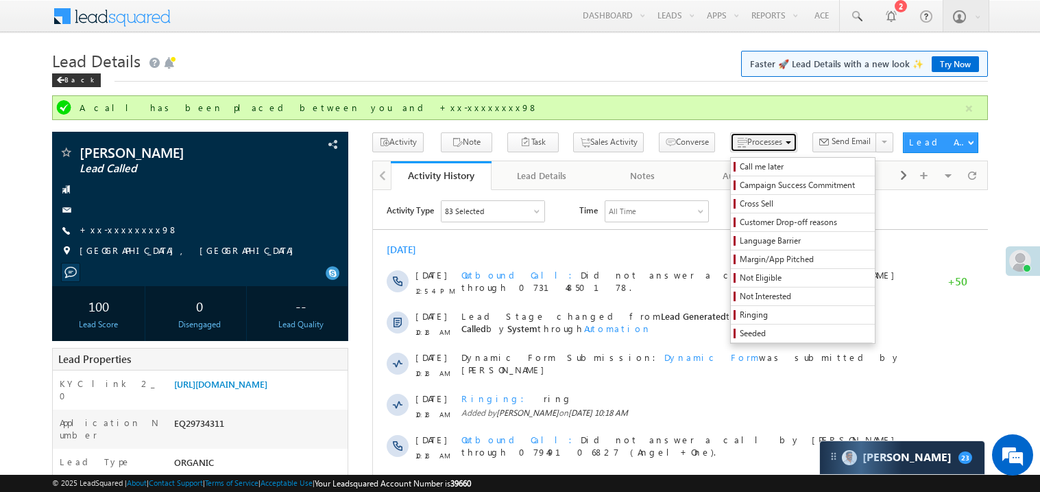
click at [748, 139] on span "Processes" at bounding box center [765, 141] width 35 height 10
click at [763, 313] on span "Ringing" at bounding box center [805, 315] width 130 height 12
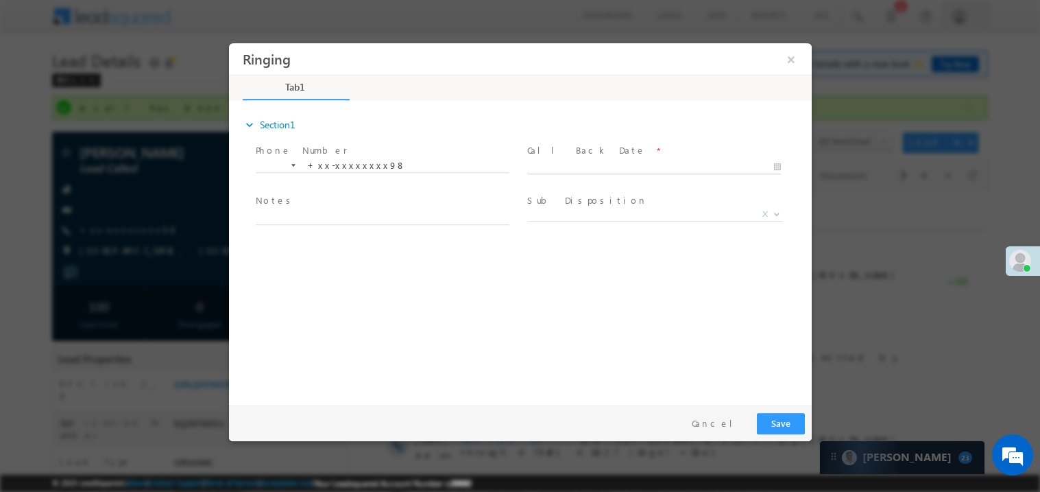
click at [555, 169] on body "Ringing ×" at bounding box center [519, 221] width 583 height 356
type input "[DATE] 4:50 PM"
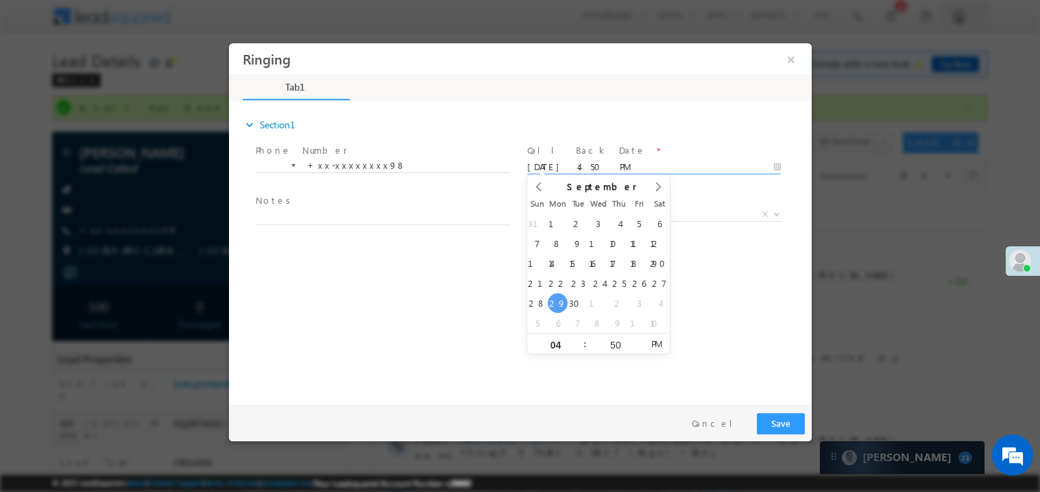
click at [357, 207] on span "Notes *" at bounding box center [381, 200] width 253 height 15
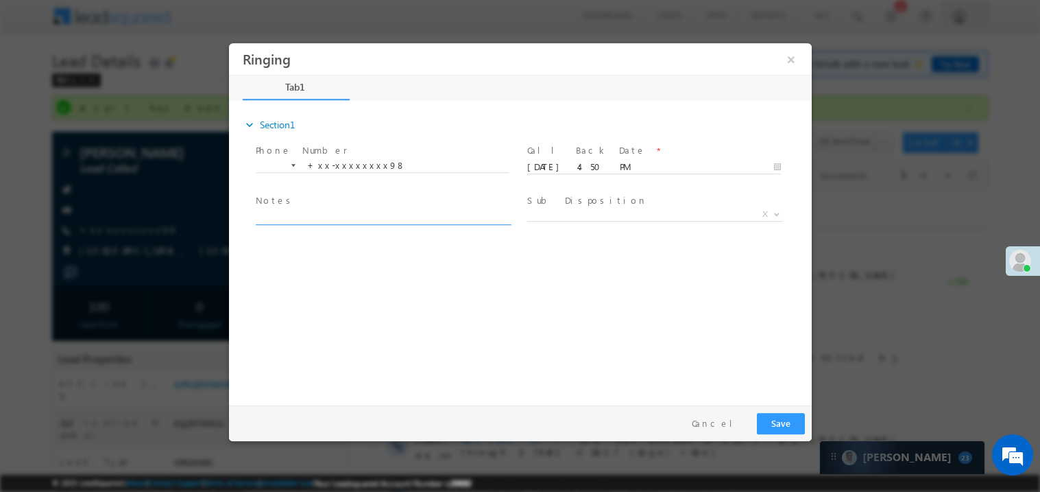
click at [347, 214] on textarea at bounding box center [382, 217] width 254 height 16
type textarea "ring"
click at [592, 205] on span "Sub Disposition *" at bounding box center [653, 200] width 253 height 15
click at [572, 216] on span "X" at bounding box center [655, 214] width 256 height 14
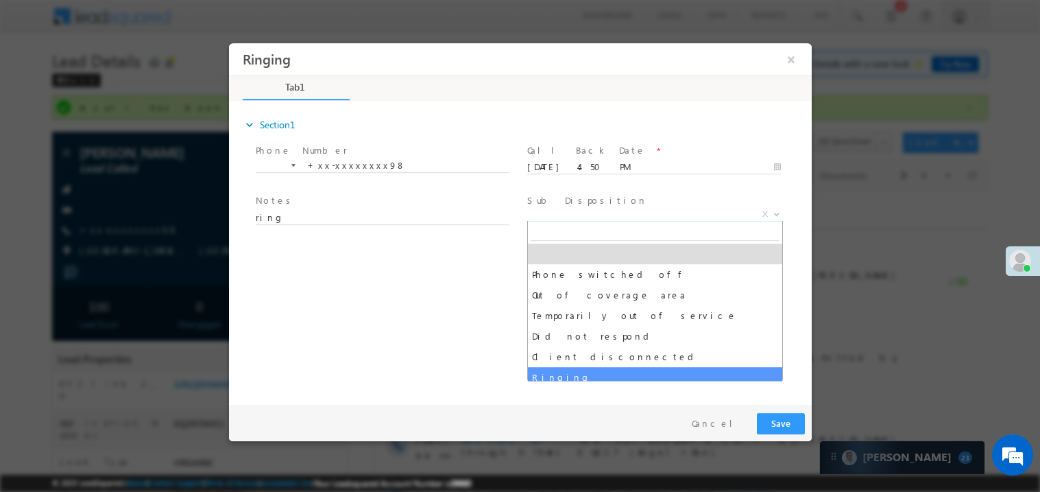
select select "Ringing"
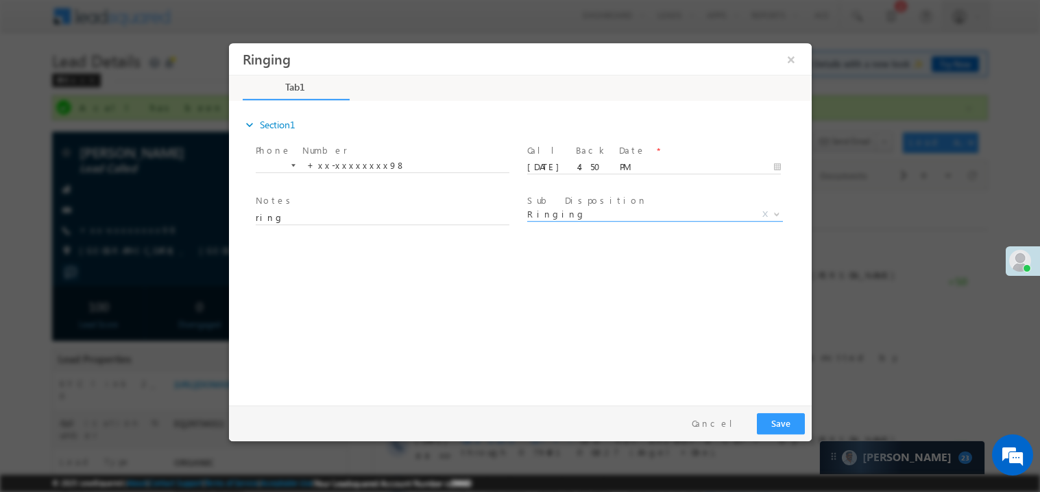
click at [570, 370] on div "expand_more Section1 Phone Number *" at bounding box center [523, 250] width 576 height 296
click at [783, 425] on button "Save" at bounding box center [781, 422] width 48 height 21
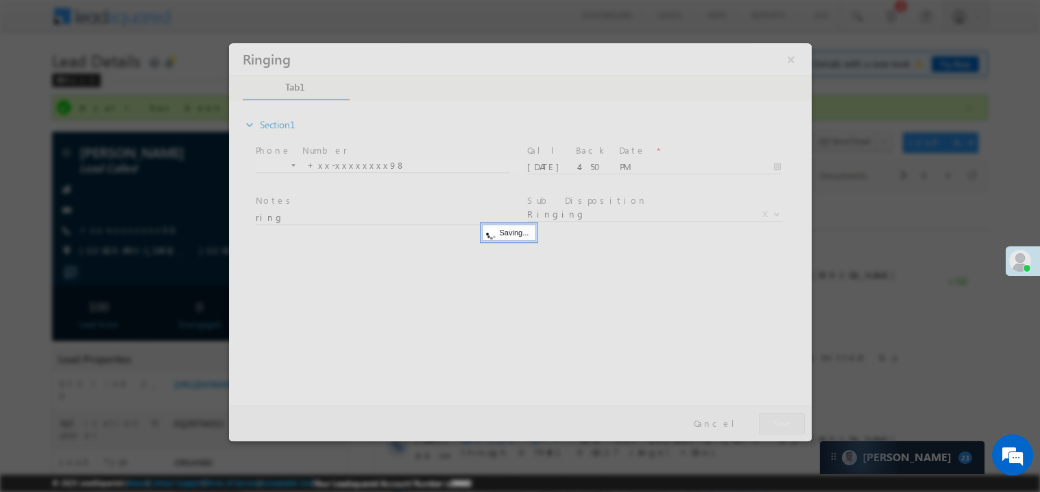
click at [783, 425] on div at bounding box center [519, 242] width 583 height 398
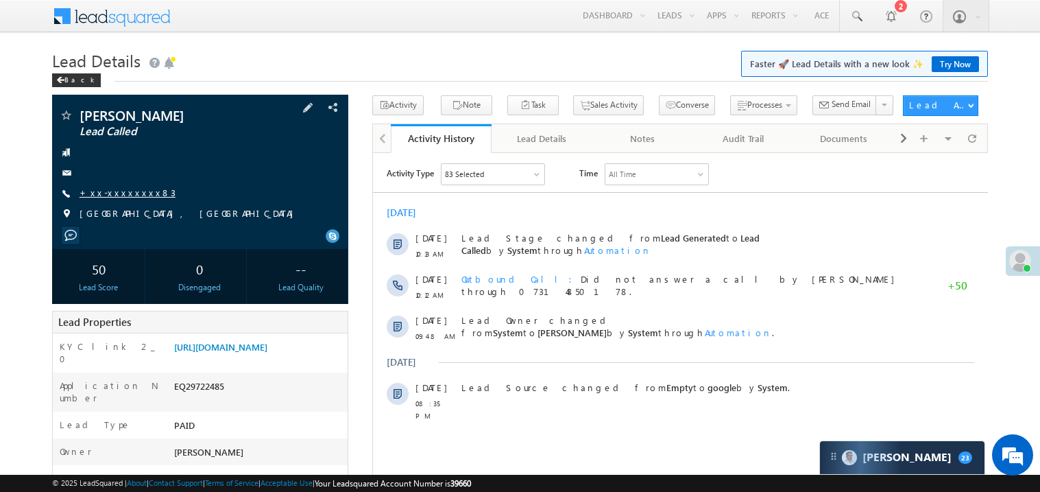
click at [126, 198] on link "+xx-xxxxxxxx83" at bounding box center [128, 193] width 96 height 12
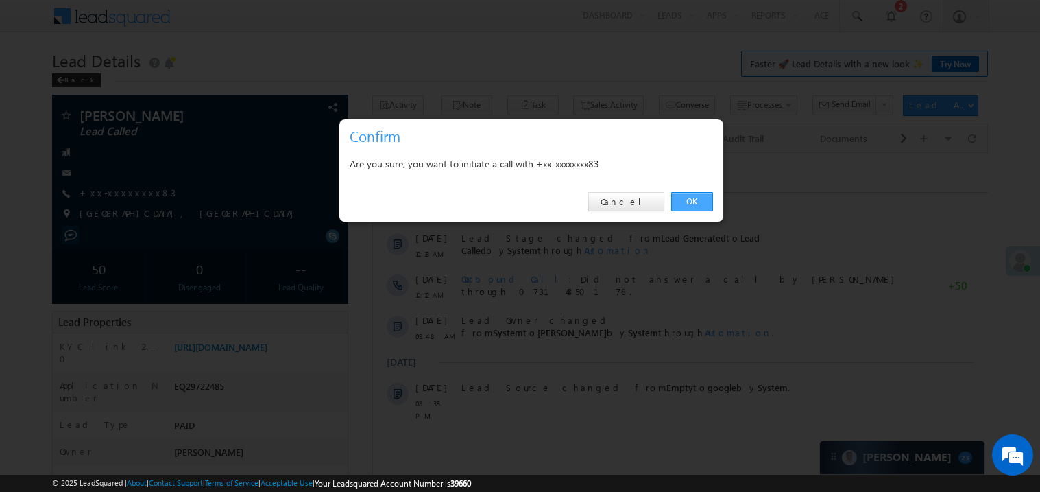
click at [690, 194] on link "OK" at bounding box center [692, 201] width 42 height 19
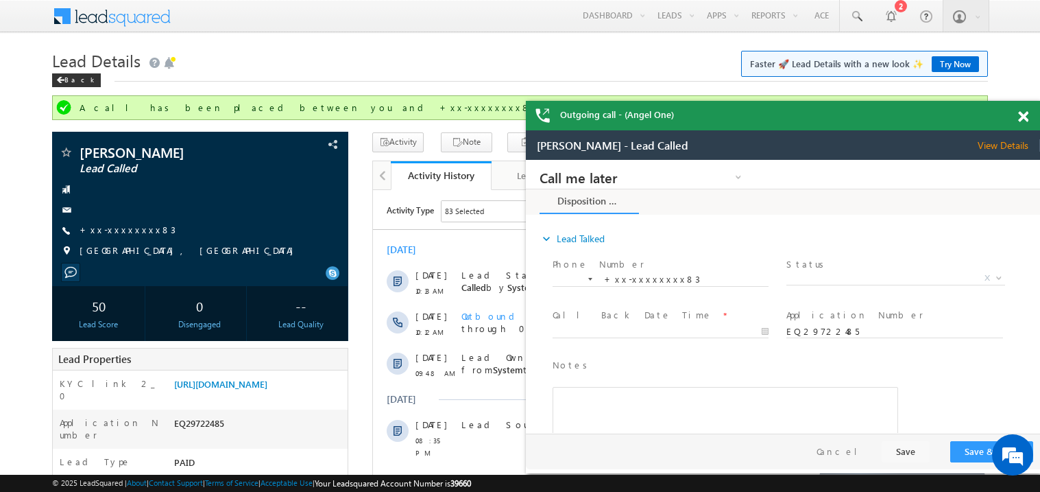
click at [1021, 113] on span at bounding box center [1024, 117] width 10 height 12
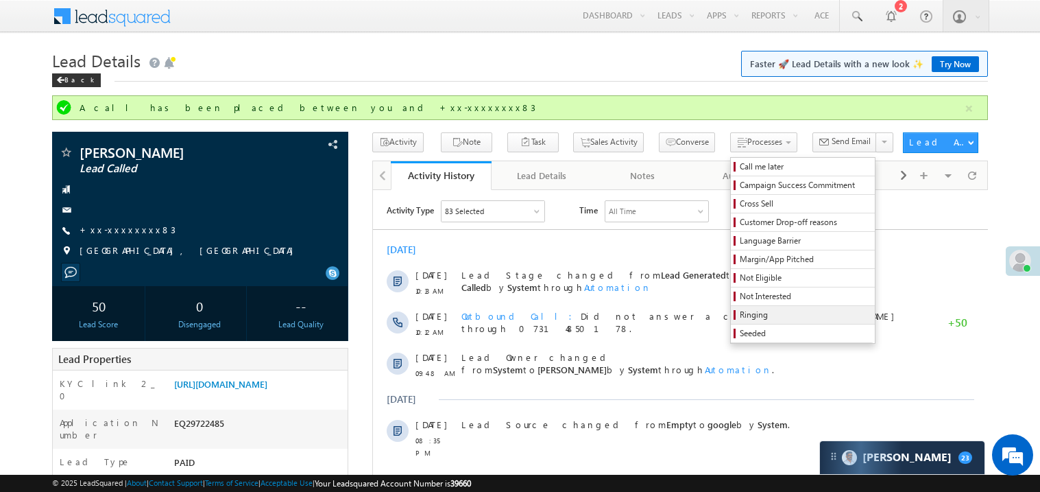
click at [731, 324] on link "Ringing" at bounding box center [803, 315] width 144 height 18
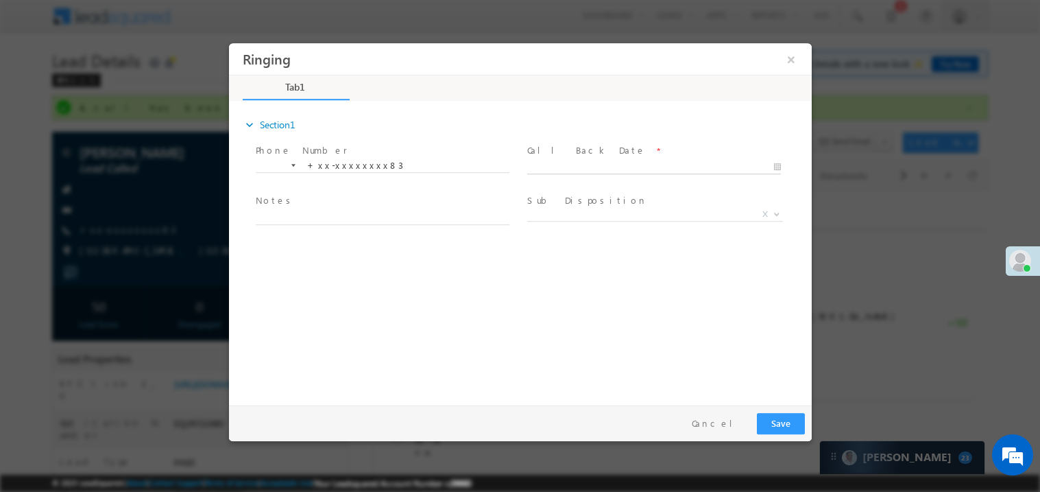
click at [573, 160] on body "Ringing ×" at bounding box center [519, 221] width 583 height 356
type input "09/29/25 4:52 PM"
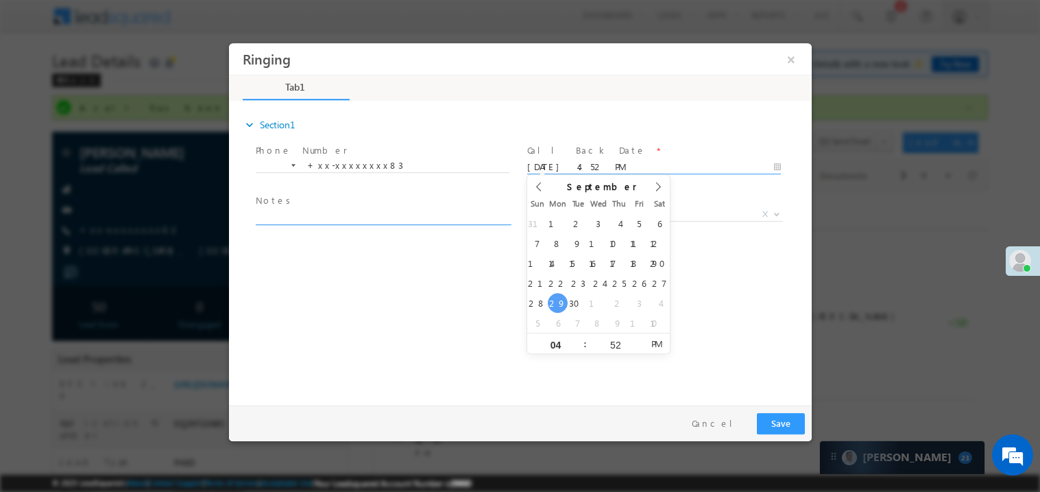
click at [345, 215] on textarea at bounding box center [382, 217] width 254 height 16
type textarea "f"
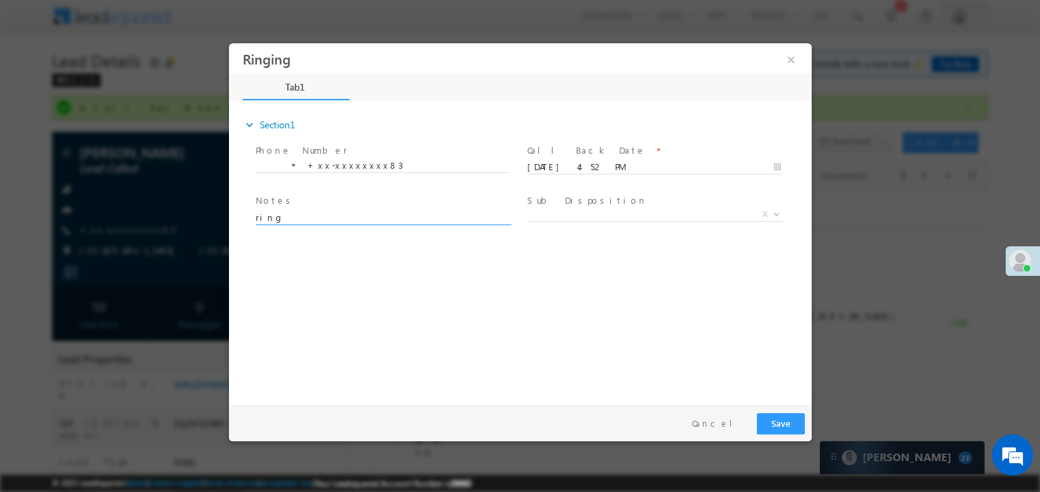
type textarea "ring"
click at [777, 418] on button "Save" at bounding box center [781, 422] width 48 height 21
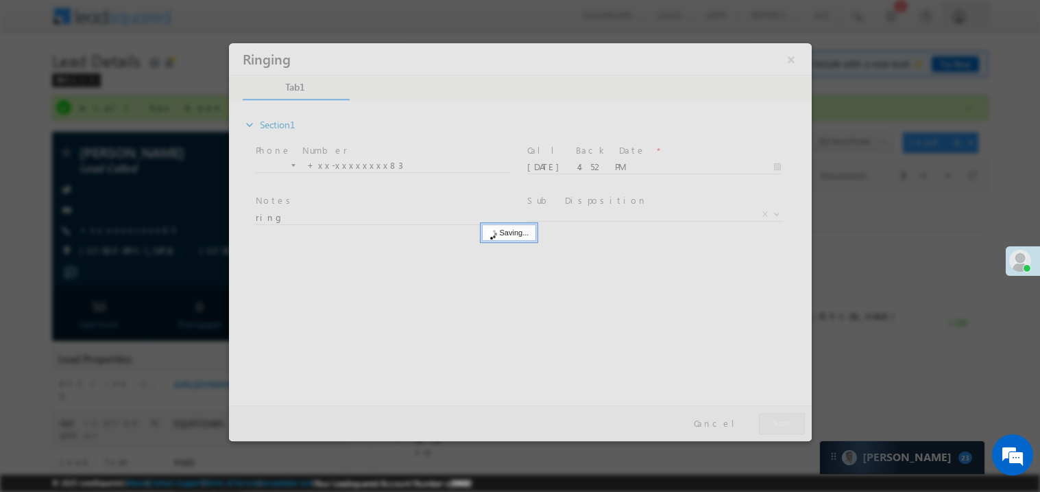
click at [777, 418] on div at bounding box center [519, 242] width 583 height 398
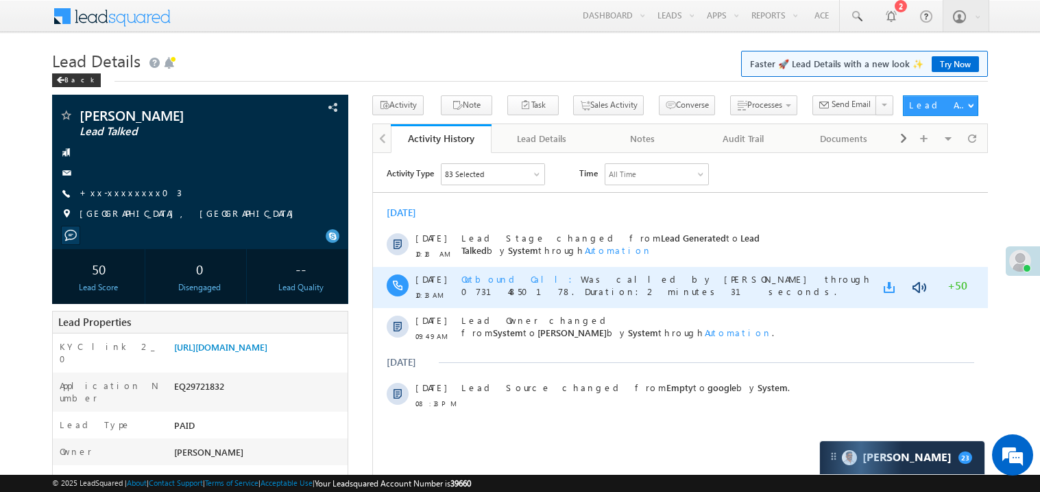
click at [887, 291] on link at bounding box center [891, 287] width 16 height 14
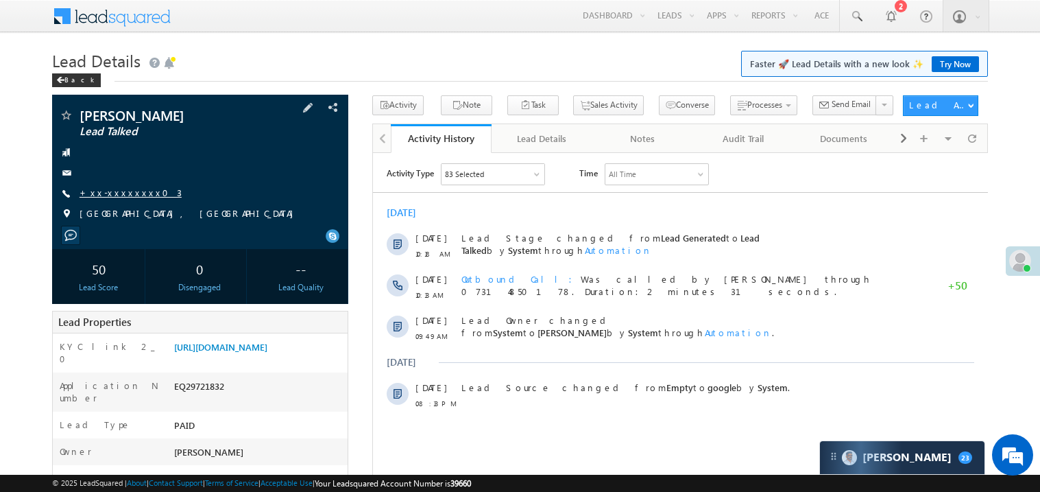
click at [111, 190] on link "+xx-xxxxxxxx03" at bounding box center [131, 193] width 102 height 12
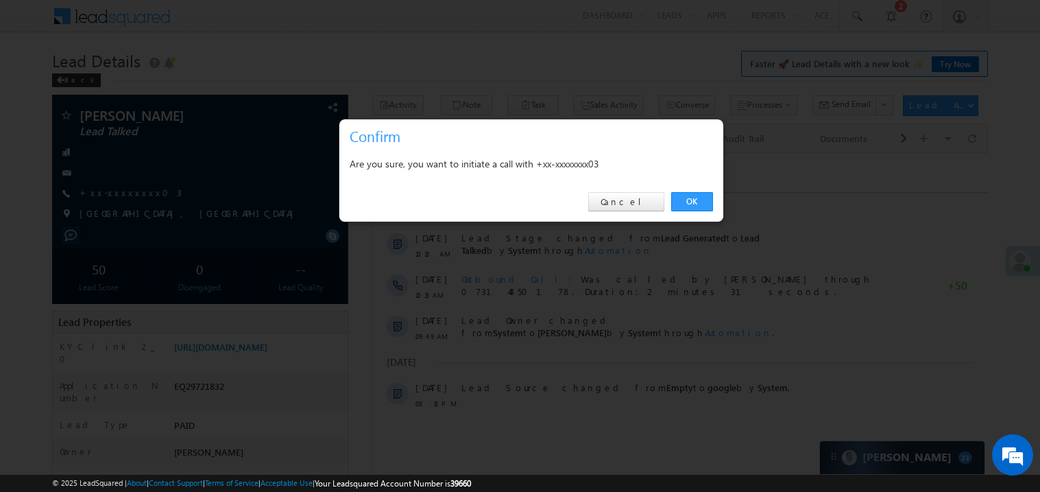
click at [830, 270] on div at bounding box center [520, 246] width 1040 height 492
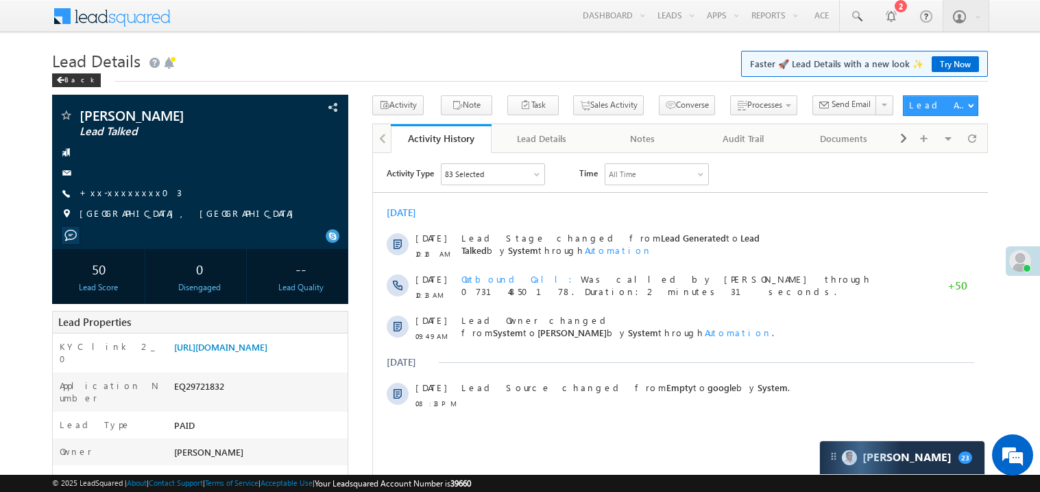
click at [829, 270] on div "Outbound Call Was called by [PERSON_NAME] through 07314850178. Duration:2 minut…" at bounding box center [686, 286] width 451 height 41
click at [134, 193] on link "+xx-xxxxxxxx03" at bounding box center [131, 193] width 102 height 12
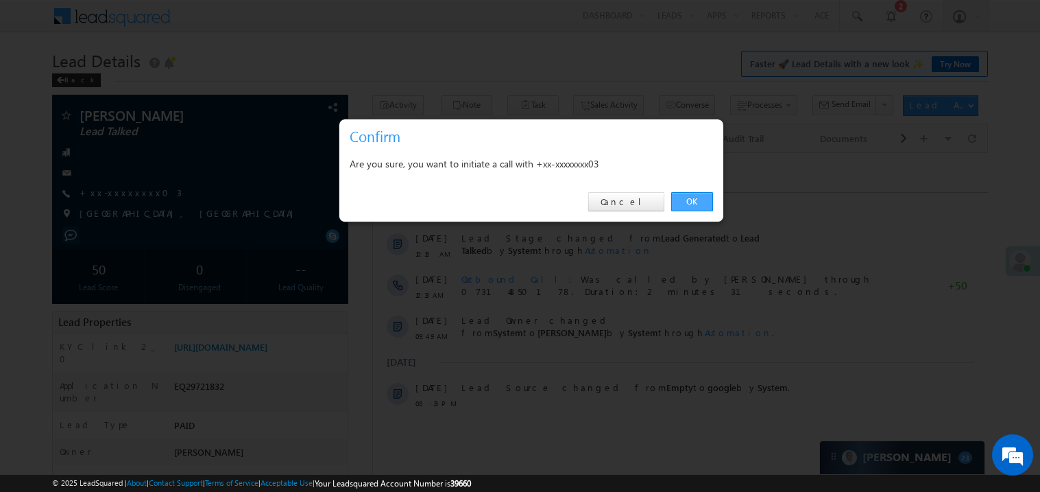
click at [689, 200] on link "OK" at bounding box center [692, 201] width 42 height 19
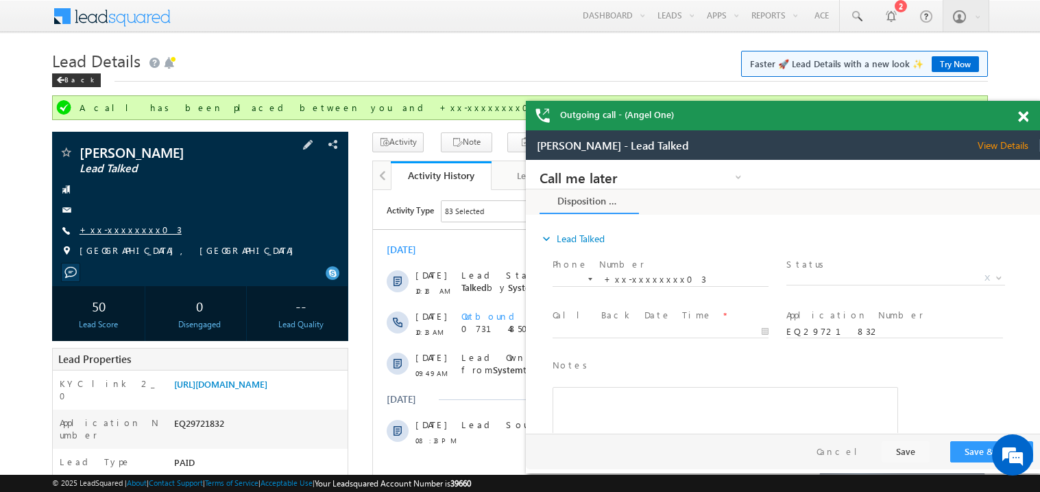
click at [126, 228] on link "+xx-xxxxxxxx03" at bounding box center [131, 230] width 102 height 12
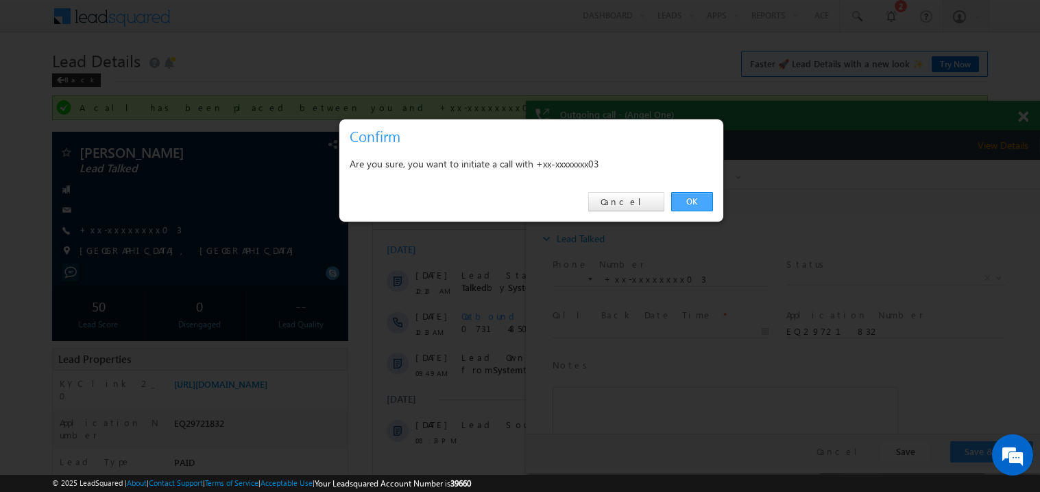
click at [691, 205] on link "OK" at bounding box center [692, 201] width 42 height 19
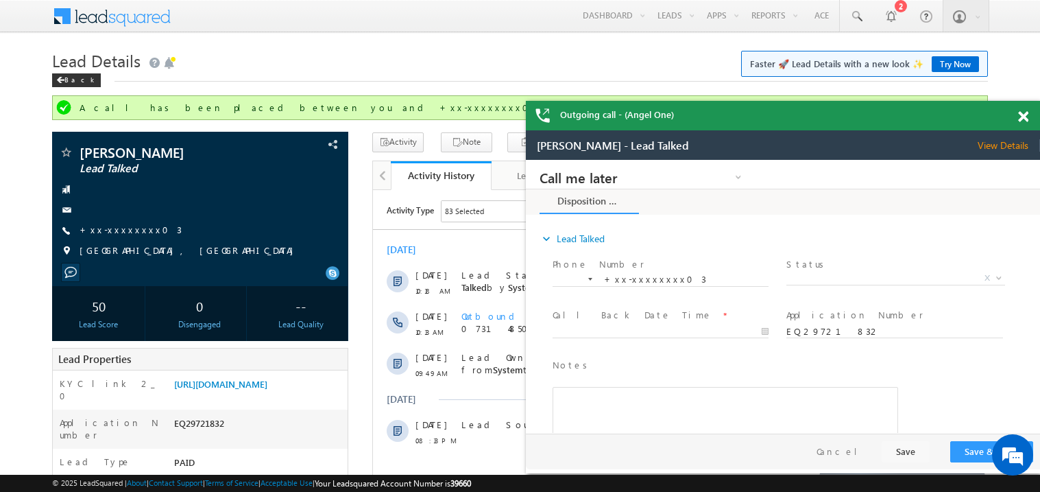
click at [1026, 119] on span at bounding box center [1024, 117] width 10 height 12
click at [1028, 118] on span at bounding box center [1024, 117] width 10 height 12
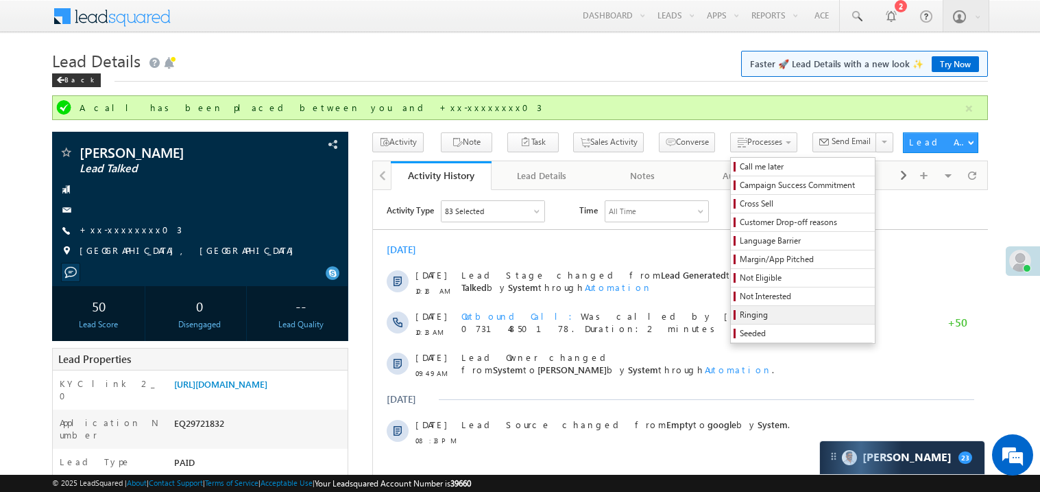
click at [740, 320] on span "Ringing" at bounding box center [805, 315] width 130 height 12
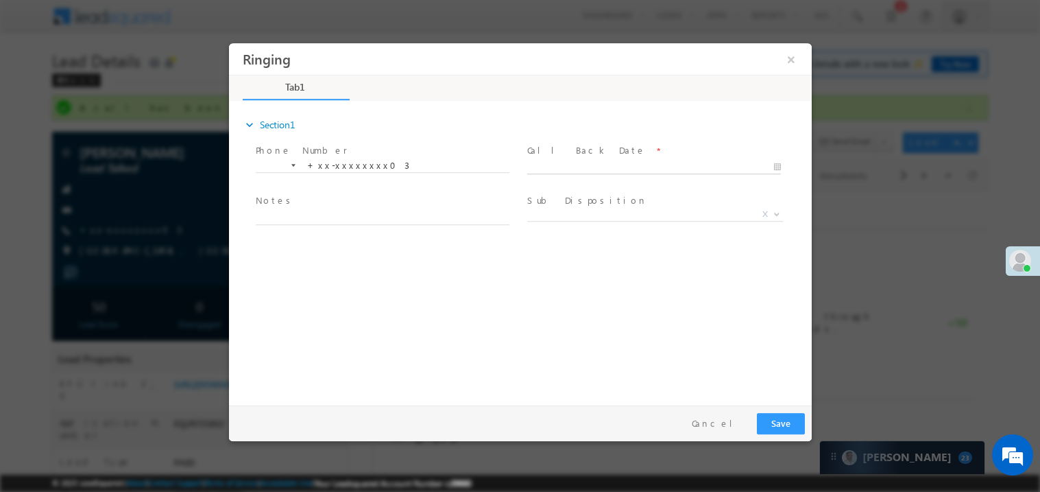
click at [554, 171] on body "Ringing ×" at bounding box center [519, 221] width 583 height 356
type input "[DATE] 4:56 PM"
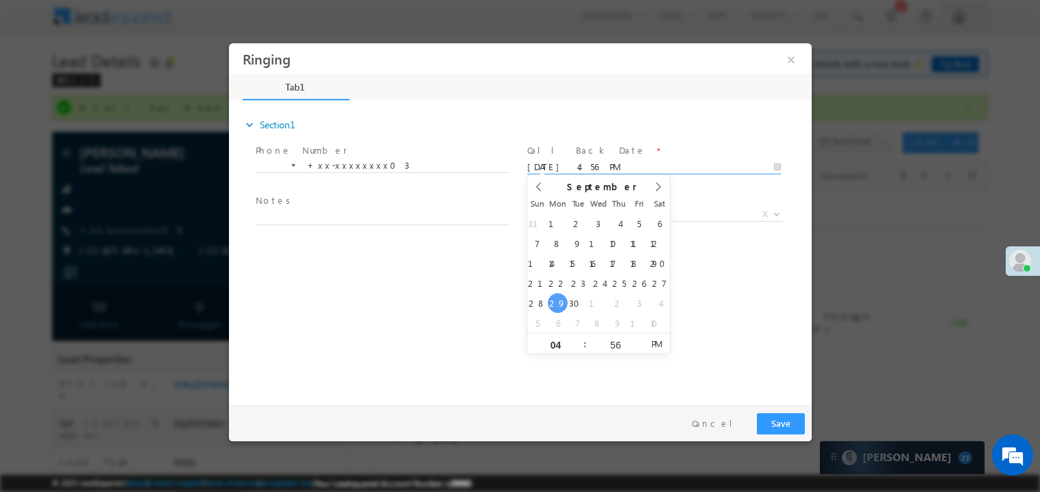
click at [330, 206] on span "Notes *" at bounding box center [381, 200] width 253 height 15
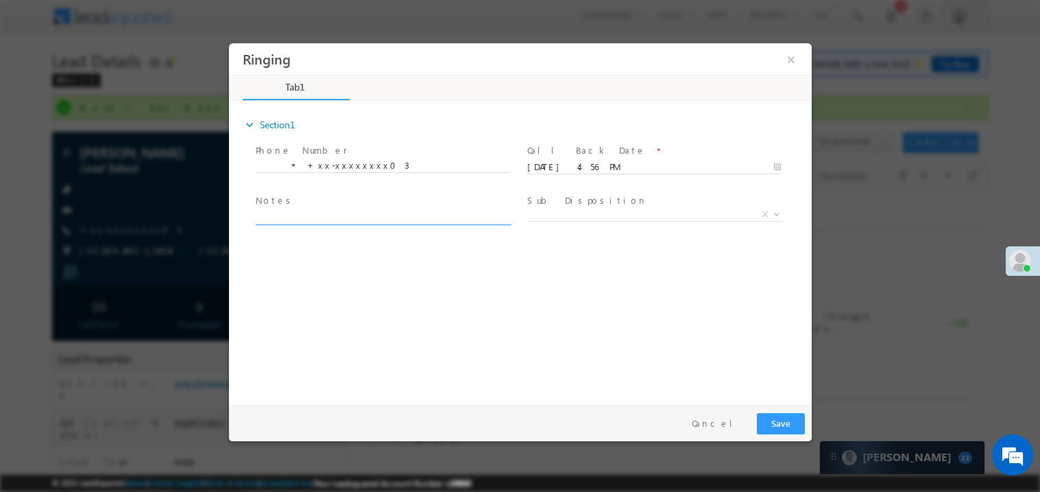
click at [310, 222] on textarea at bounding box center [382, 217] width 254 height 16
type textarea "ring"
click at [794, 423] on button "Save" at bounding box center [781, 422] width 48 height 21
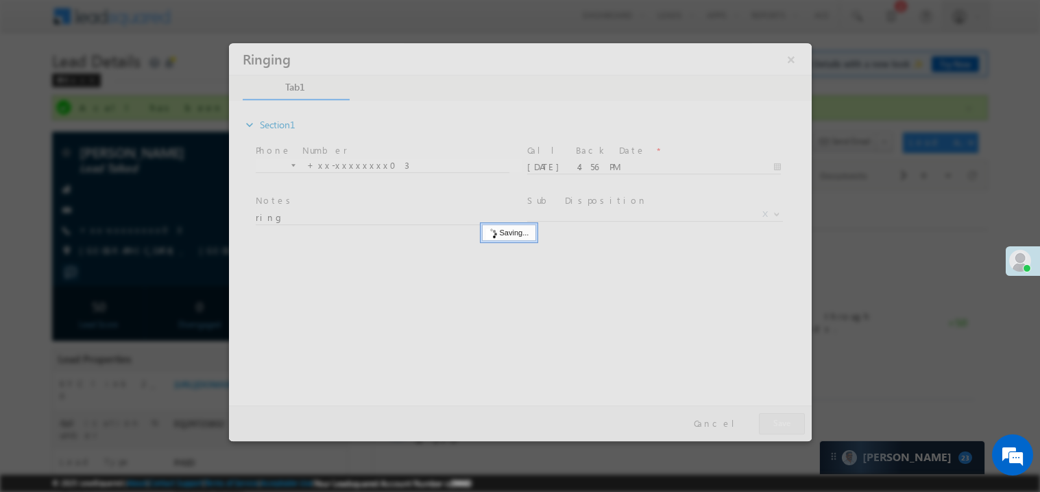
click at [794, 423] on div at bounding box center [519, 242] width 583 height 398
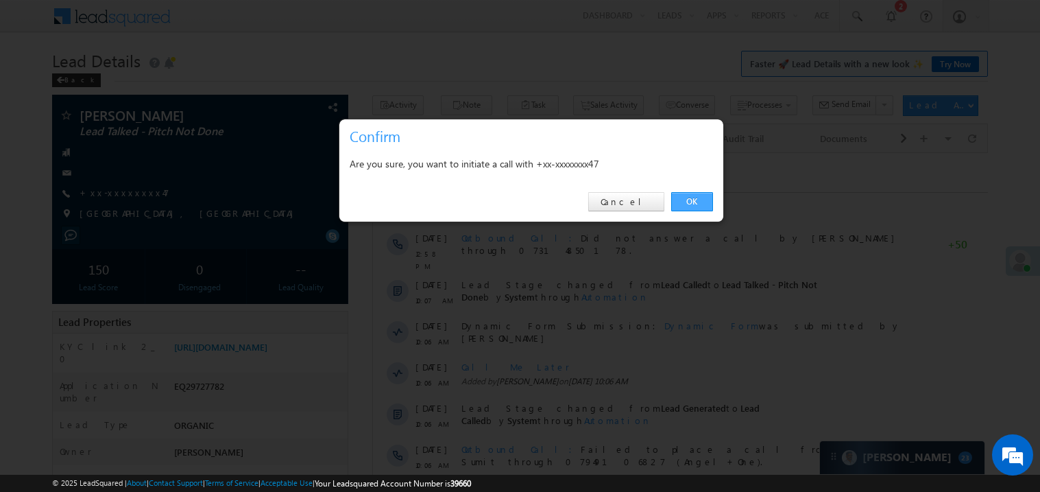
click at [696, 198] on link "OK" at bounding box center [692, 201] width 42 height 19
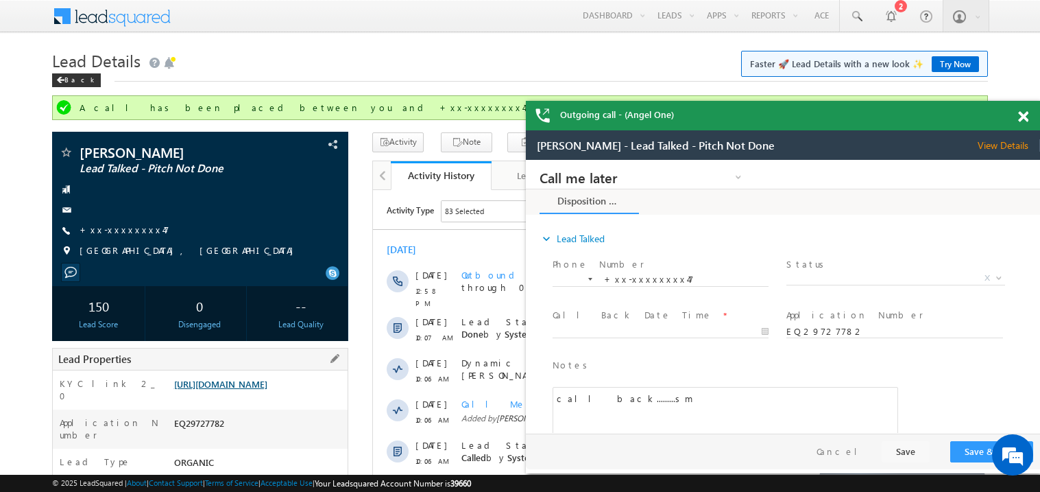
click at [252, 387] on link "[URL][DOMAIN_NAME]" at bounding box center [220, 384] width 93 height 12
click at [1026, 119] on span at bounding box center [1024, 117] width 10 height 12
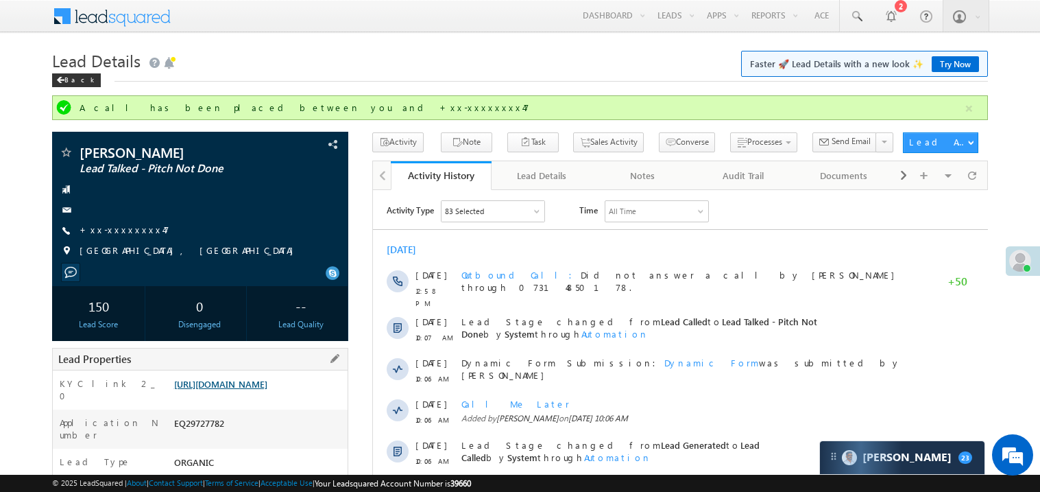
click at [267, 390] on link "[URL][DOMAIN_NAME]" at bounding box center [220, 384] width 93 height 12
